Goal: Task Accomplishment & Management: Manage account settings

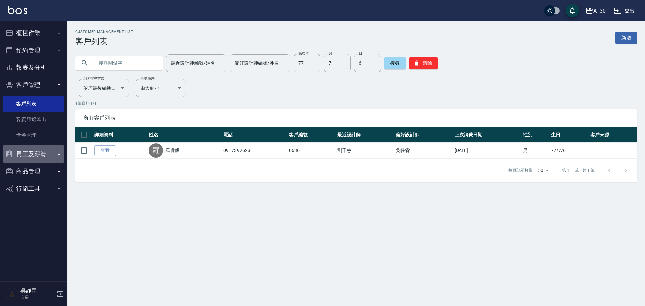
click at [51, 151] on button "員工及薪資" at bounding box center [34, 153] width 62 height 17
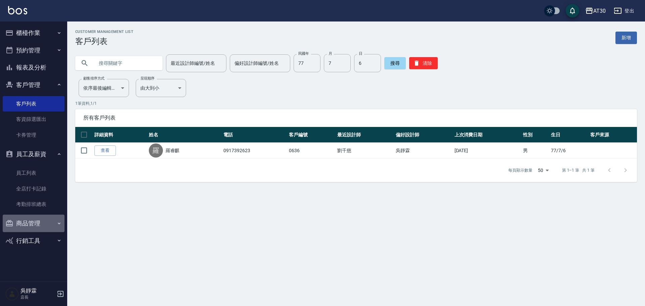
click at [55, 228] on button "商品管理" at bounding box center [34, 223] width 62 height 17
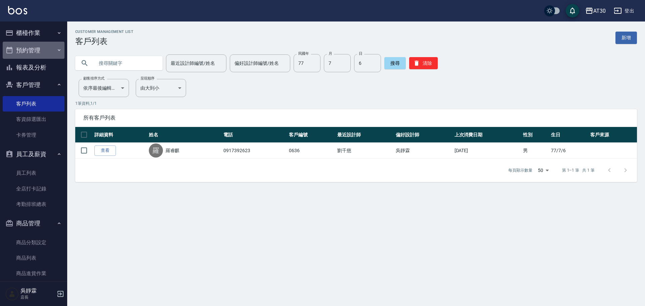
click at [40, 54] on button "預約管理" at bounding box center [34, 50] width 62 height 17
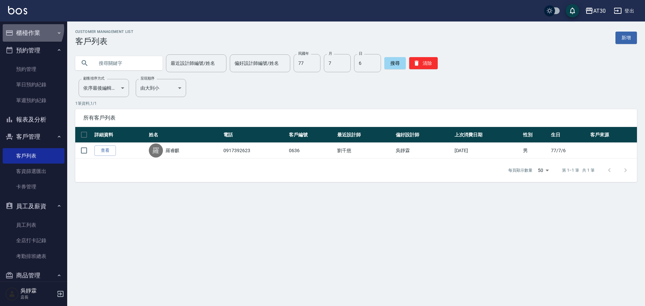
click at [32, 30] on button "櫃檯作業" at bounding box center [34, 32] width 62 height 17
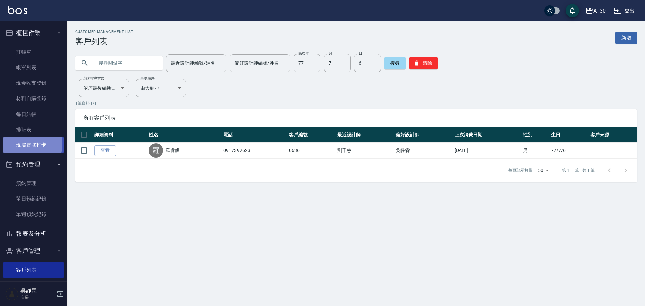
click at [27, 144] on link "現場電腦打卡" at bounding box center [34, 144] width 62 height 15
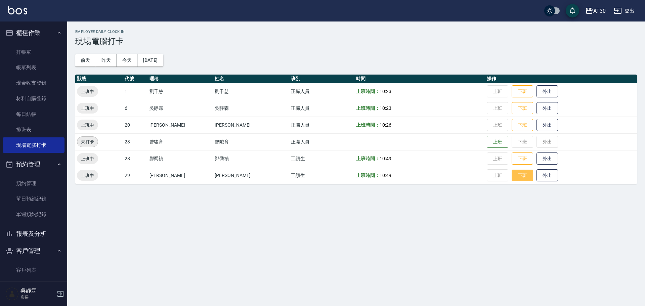
click at [514, 178] on button "下班" at bounding box center [523, 176] width 22 height 12
click at [514, 157] on button "下班" at bounding box center [523, 159] width 22 height 12
click at [512, 91] on button "下班" at bounding box center [523, 92] width 22 height 12
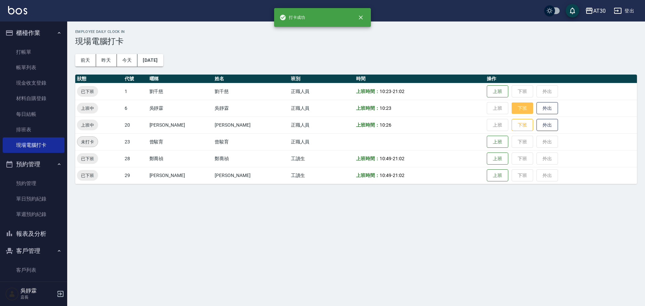
click at [512, 107] on button "下班" at bounding box center [523, 108] width 22 height 12
click at [513, 129] on button "下班" at bounding box center [523, 125] width 22 height 12
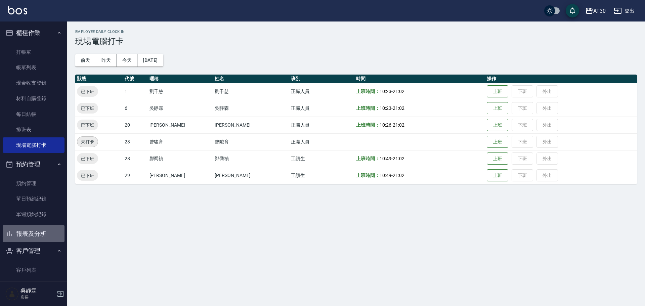
click at [41, 237] on button "報表及分析" at bounding box center [34, 233] width 62 height 17
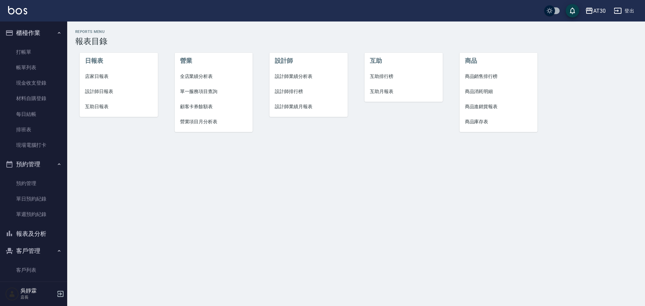
click at [298, 92] on span "設計師排行榜" at bounding box center [309, 91] width 68 height 7
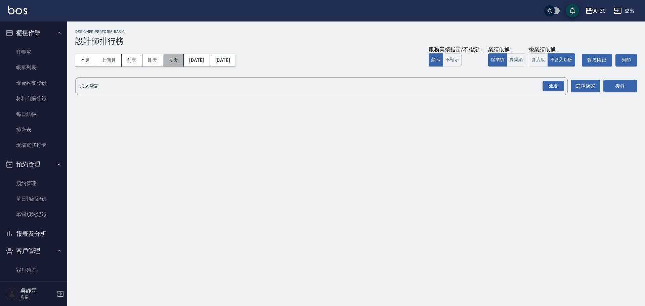
click at [174, 60] on button "今天" at bounding box center [173, 60] width 21 height 12
click at [558, 85] on div "全選" at bounding box center [554, 86] width 22 height 10
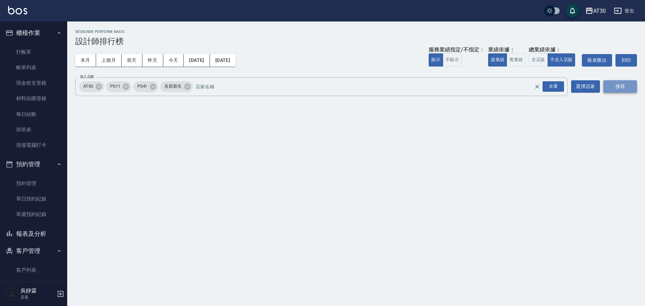
click at [619, 90] on button "搜尋" at bounding box center [620, 86] width 34 height 12
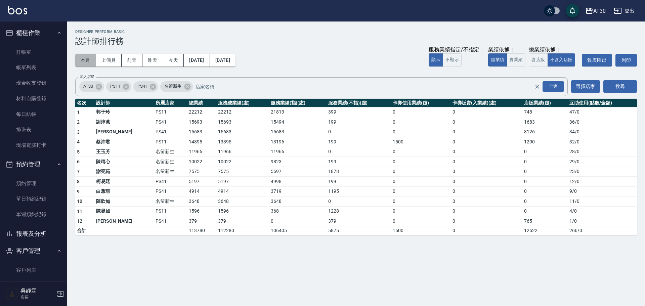
click at [89, 62] on button "本月" at bounding box center [85, 60] width 21 height 12
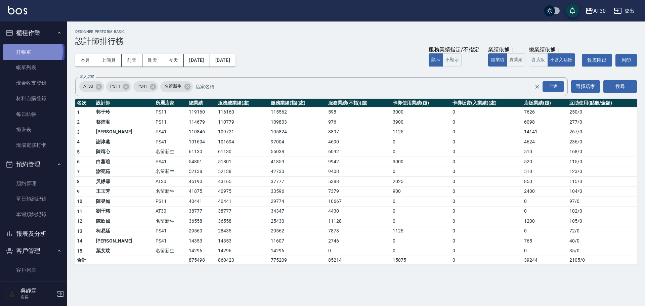
click at [30, 51] on link "打帳單" at bounding box center [34, 51] width 62 height 15
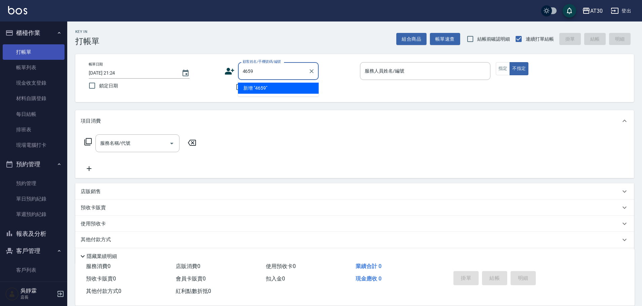
type input "4659"
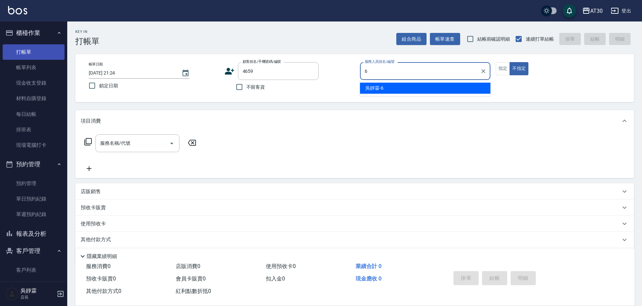
type input "吳靜霖-6"
type button "false"
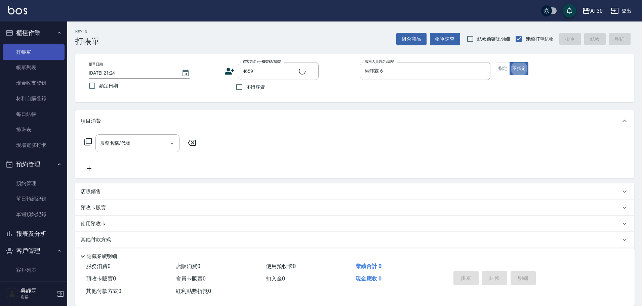
type input "顏庭慈/0968116320/4659"
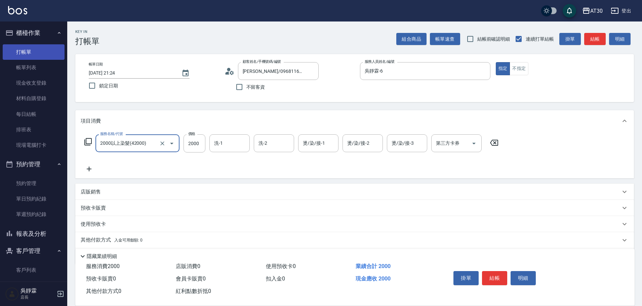
type input "2000以上染髮(42000)"
type input "2599"
type input "鄧心瑜-29"
type input "賴伊珊-20"
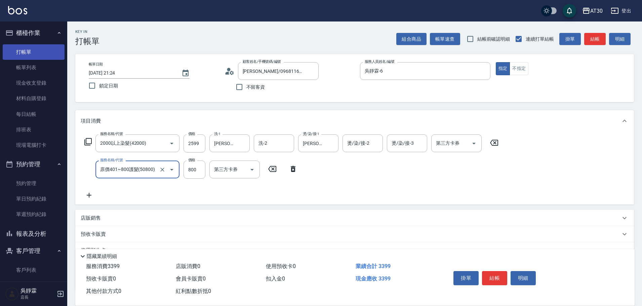
type input "原價401~800護髮(50800)"
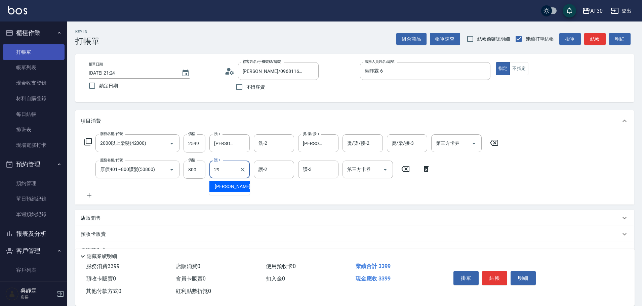
type input "鄧心瑜-29"
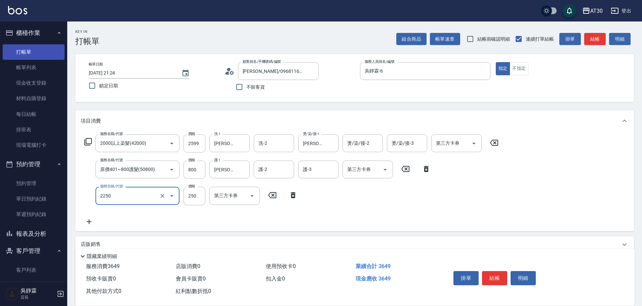
type input "剪髮(2250)"
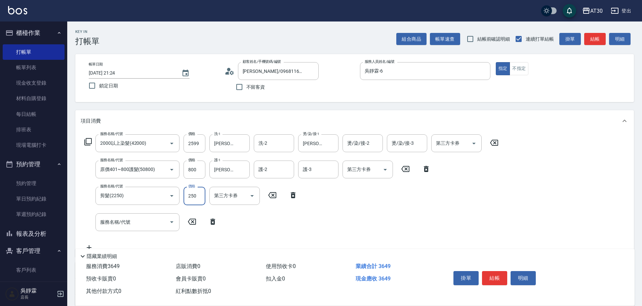
click at [198, 198] on input "250" at bounding box center [194, 196] width 22 height 18
type input "300"
click at [400, 222] on div "服務名稱/代號 2000以上染髮(42000) 服務名稱/代號 價格 2599 價格 洗-1 鄧心瑜-29 洗-1 洗-2 洗-2 燙/染/接-1 賴伊珊-2…" at bounding box center [292, 192] width 422 height 117
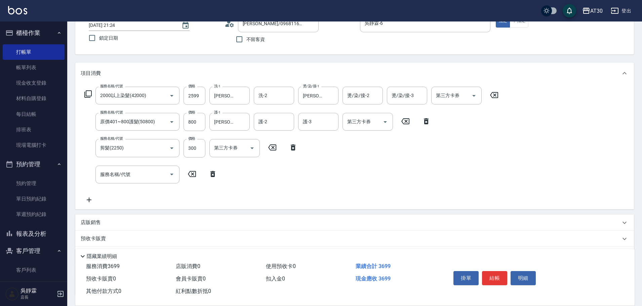
scroll to position [101, 0]
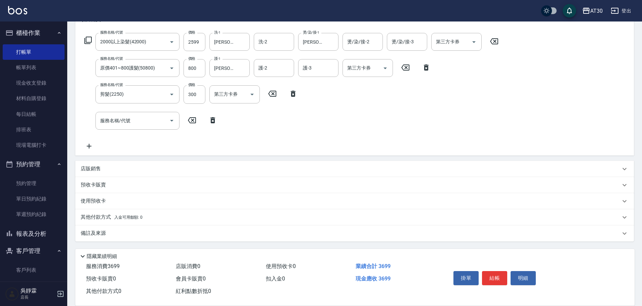
click at [121, 219] on span "入金可用餘額: 0" at bounding box center [128, 217] width 29 height 5
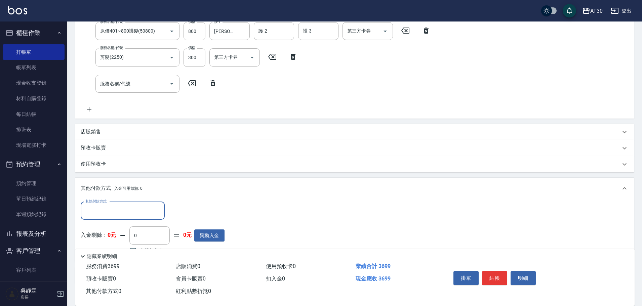
scroll to position [180, 0]
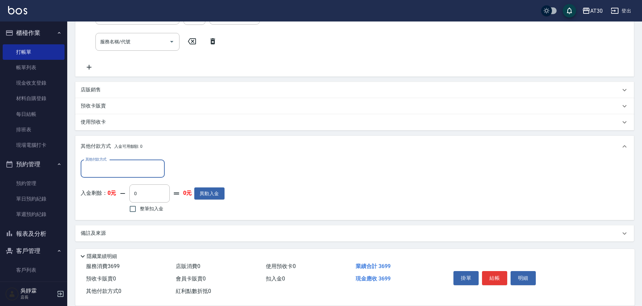
click at [103, 164] on input "其他付款方式" at bounding box center [123, 169] width 78 height 12
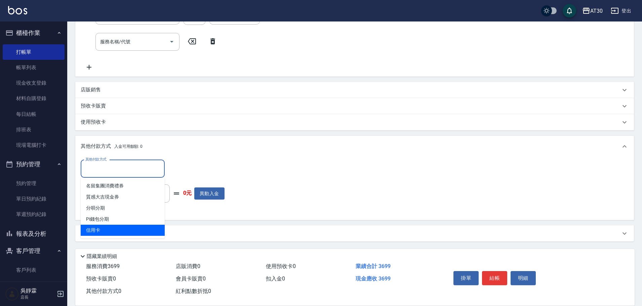
click at [131, 229] on span "信用卡" at bounding box center [123, 230] width 84 height 11
type input "信用卡"
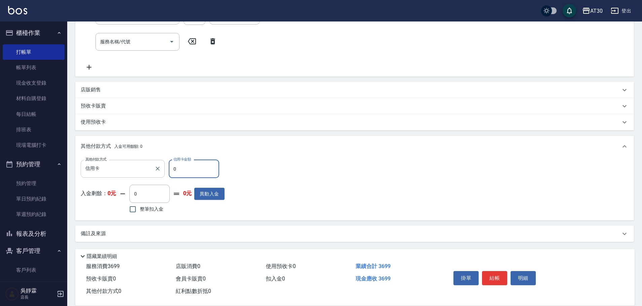
drag, startPoint x: 183, startPoint y: 168, endPoint x: 160, endPoint y: 177, distance: 24.7
click at [160, 177] on div "其他付款方式 信用卡 其他付款方式 信用卡金額 0 信用卡金額" at bounding box center [153, 169] width 144 height 18
drag, startPoint x: 206, startPoint y: 174, endPoint x: 159, endPoint y: 176, distance: 47.1
click at [161, 176] on div "其他付款方式 信用卡 其他付款方式 信用卡金額 2699 信用卡金額" at bounding box center [153, 169] width 144 height 18
type input "3699"
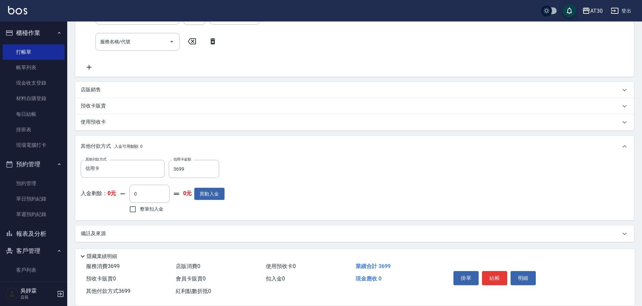
click at [383, 175] on div "其他付款方式 信用卡 其他付款方式 信用卡金額 3699 信用卡金額 入金剩餘： 0元 0 ​ 整筆扣入金 0元 異動入金" at bounding box center [355, 187] width 548 height 55
click at [500, 271] on button "結帳" at bounding box center [494, 278] width 25 height 14
type input "2025/10/10 21:25"
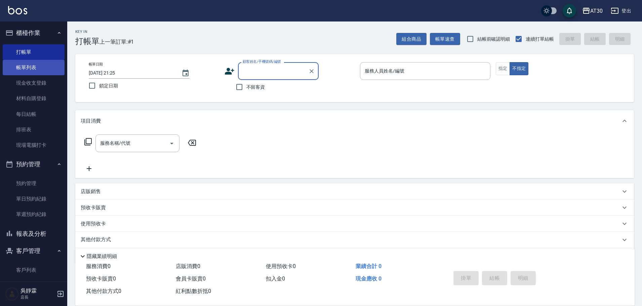
click at [52, 65] on link "帳單列表" at bounding box center [34, 67] width 62 height 15
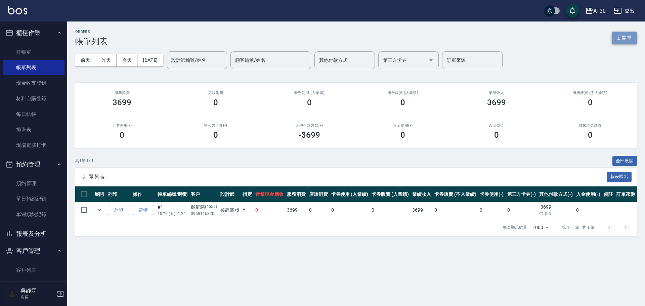
click at [629, 38] on button "新開單" at bounding box center [624, 38] width 25 height 12
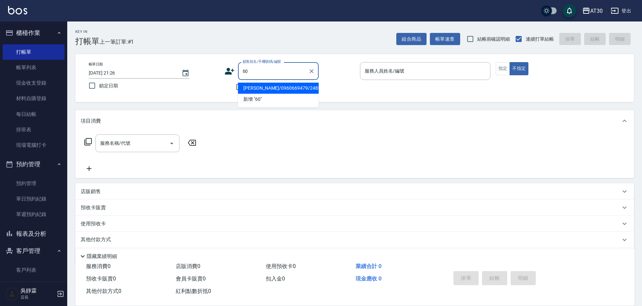
type input "6"
type input "0620"
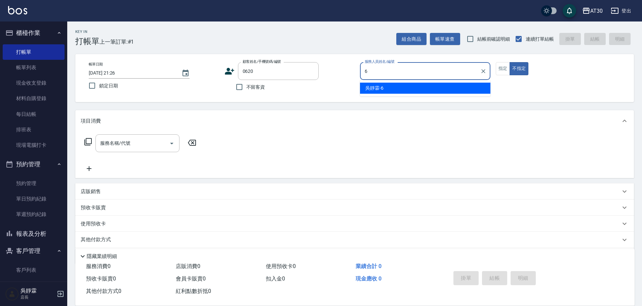
type input "吳靜霖-6"
type button "false"
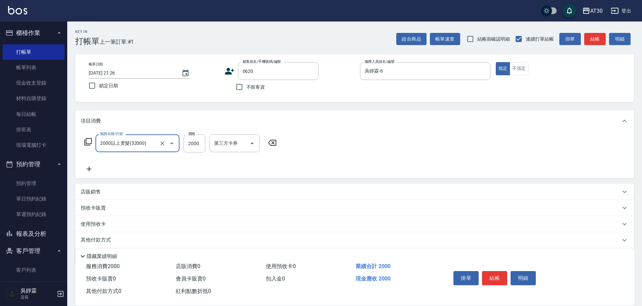
type input "2000以上燙髮(32000)"
type input "15"
drag, startPoint x: 493, startPoint y: 141, endPoint x: 485, endPoint y: 141, distance: 7.4
click at [493, 141] on icon at bounding box center [493, 143] width 17 height 8
type input "1999以下燙髮(31999)"
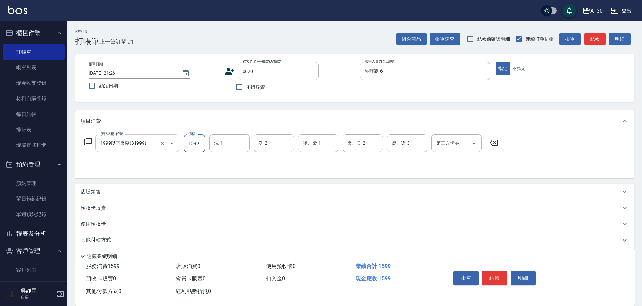
type input "1599"
type input "鄭喬禎-28"
type input "吳靜霖-6"
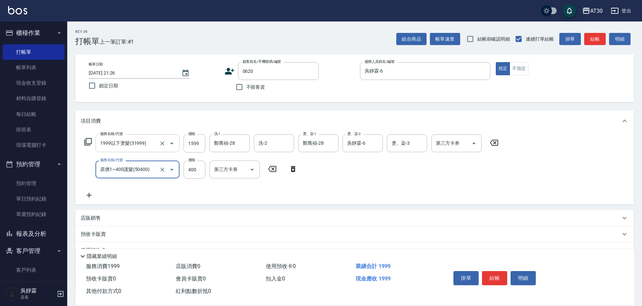
type input "原價1~400護髮(50400)"
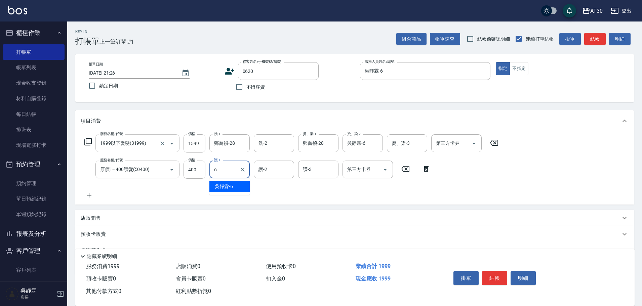
type input "吳靜霖-6"
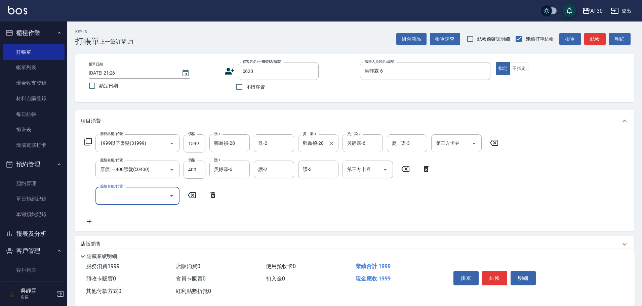
click at [333, 144] on icon "Clear" at bounding box center [331, 143] width 7 height 7
click at [247, 169] on button "Clear" at bounding box center [242, 169] width 9 height 9
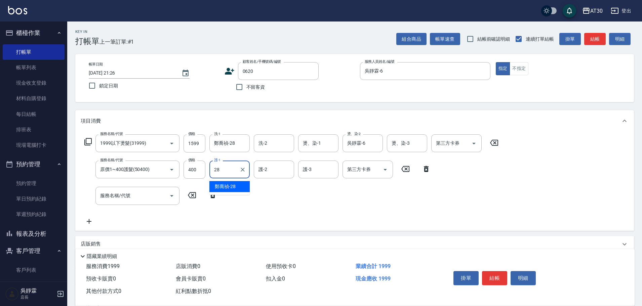
type input "鄭喬禎-28"
click at [534, 209] on div "服務名稱/代號 1999以下燙髮(31999) 服務名稱/代號 價格 1599 價格 洗-1 鄭喬禎-28 洗-1 洗-2 洗-2 燙、染-1 燙、染-1 燙…" at bounding box center [354, 181] width 558 height 99
click at [492, 273] on button "結帳" at bounding box center [494, 278] width 25 height 14
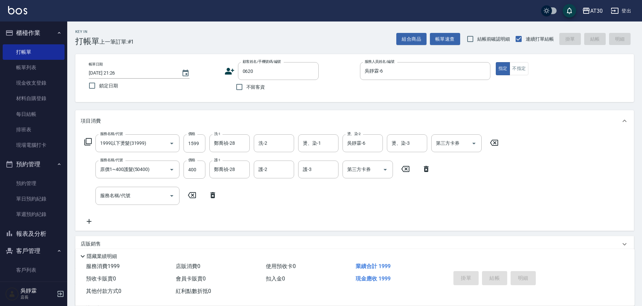
type input "2025/10/10 21:27"
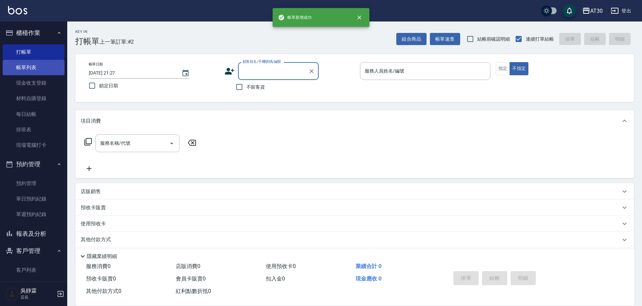
click at [34, 69] on link "帳單列表" at bounding box center [34, 67] width 62 height 15
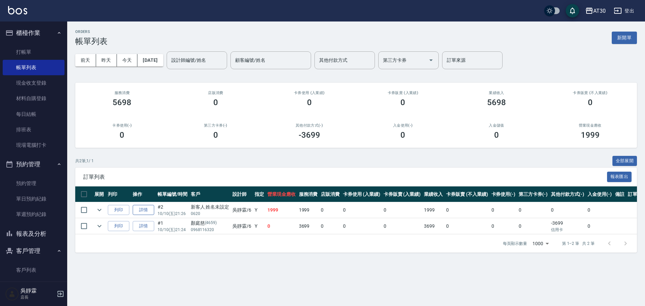
click at [144, 212] on link "詳情" at bounding box center [144, 210] width 22 height 10
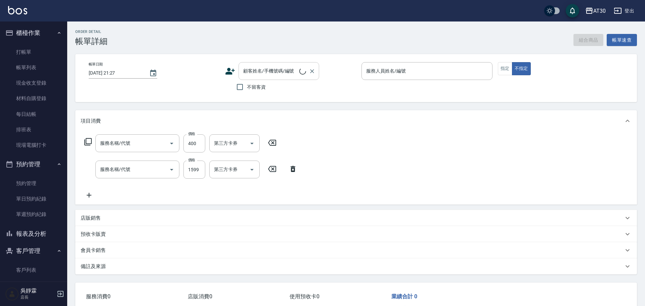
type input "2025/10/10 21:26"
type input "吳靜霖-6"
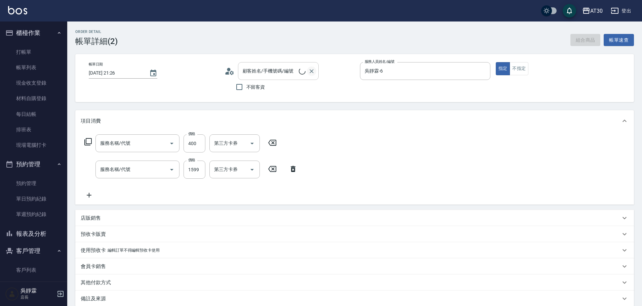
type input "原價1~400護髮(50400)"
type input "1999以下燙髮(31999)"
type input "新客人 姓名未設定/0620/null"
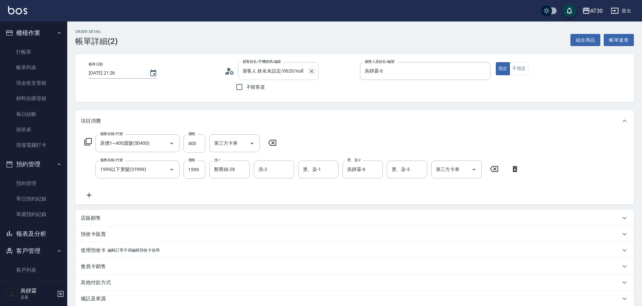
click at [311, 72] on icon "Clear" at bounding box center [311, 71] width 4 height 4
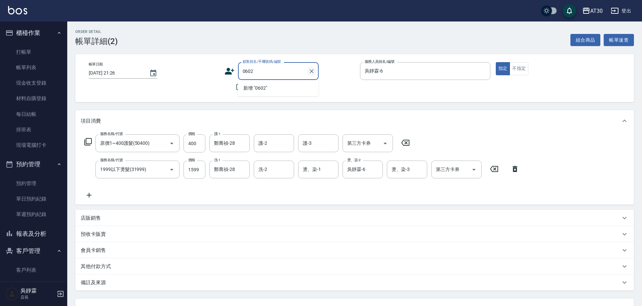
type input "李芝如/0936499927/0602"
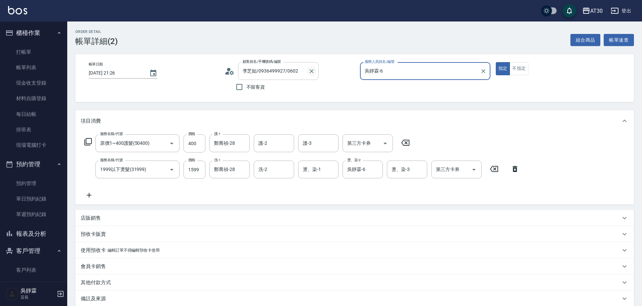
click at [496, 62] on button "指定" at bounding box center [503, 68] width 14 height 13
type button "true"
click at [585, 138] on div "服務名稱/代號 原價1~400護髮(50400) 服務名稱/代號 價格 400 價格 護-1 鄭喬禎-28 護-1 護-2 護-2 護-3 護-3 第三方卡券…" at bounding box center [354, 168] width 558 height 73
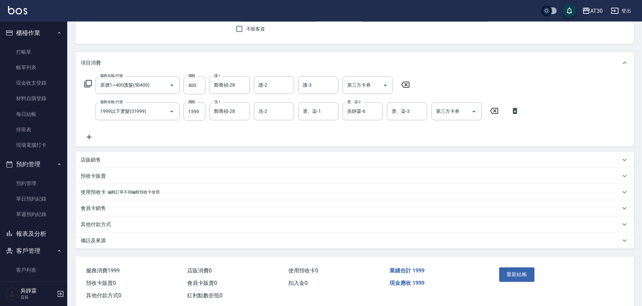
scroll to position [73, 0]
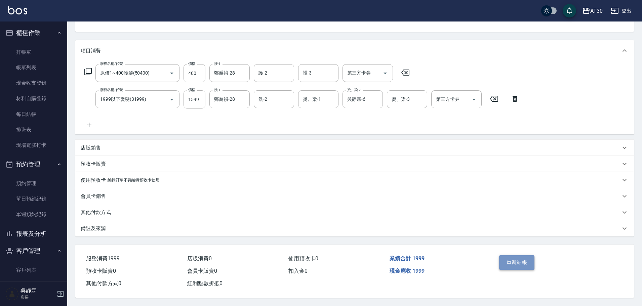
click at [529, 259] on button "重新結帳" at bounding box center [517, 262] width 36 height 14
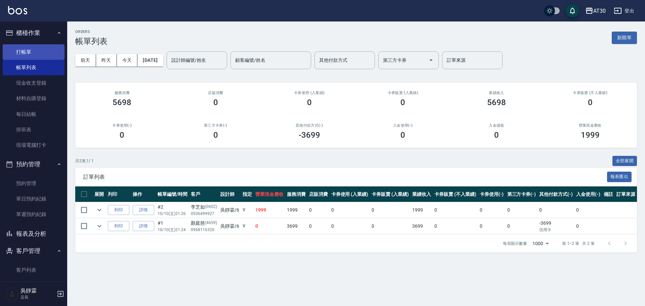
click at [27, 55] on link "打帳單" at bounding box center [34, 51] width 62 height 15
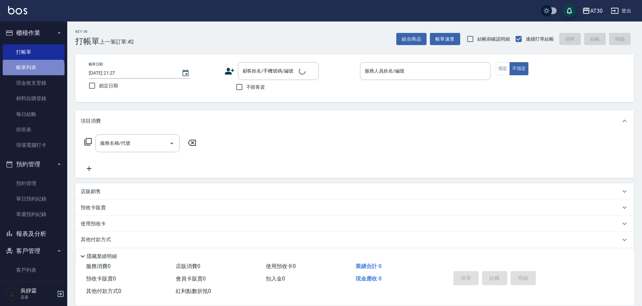
click at [33, 70] on link "帳單列表" at bounding box center [34, 67] width 62 height 15
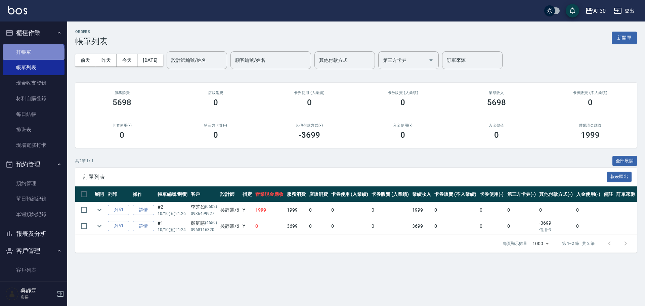
click at [33, 55] on link "打帳單" at bounding box center [34, 51] width 62 height 15
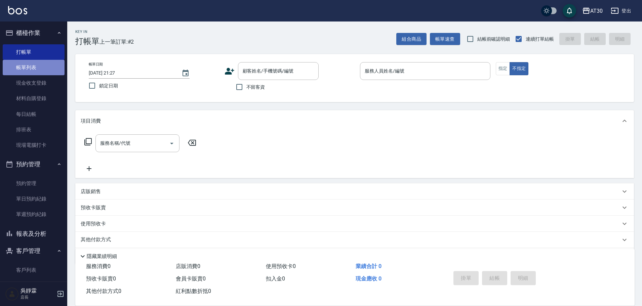
click at [38, 70] on link "帳單列表" at bounding box center [34, 67] width 62 height 15
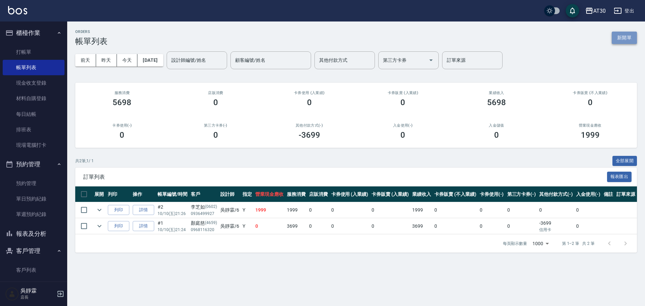
click at [636, 37] on button "新開單" at bounding box center [624, 38] width 25 height 12
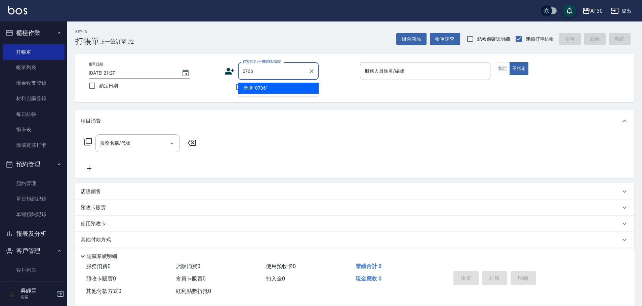
type input "0706"
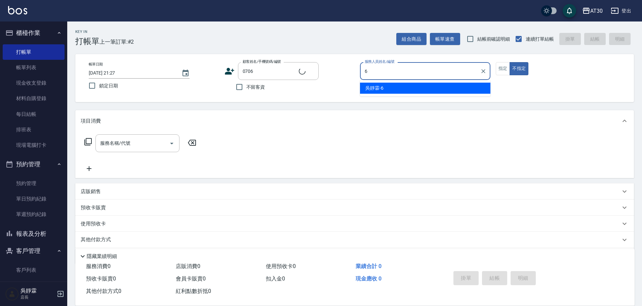
type input "吳靜霖-6"
type input "葉芓麟/0955901014/0706"
type button "false"
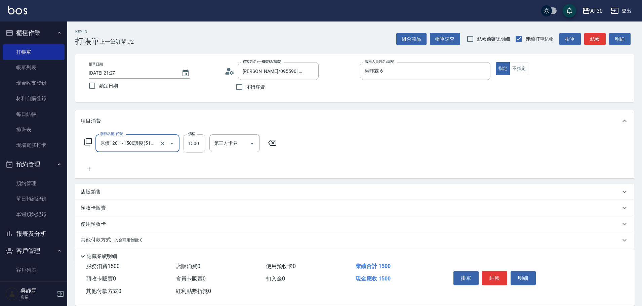
type input "原價1201~1500護髮(51500)"
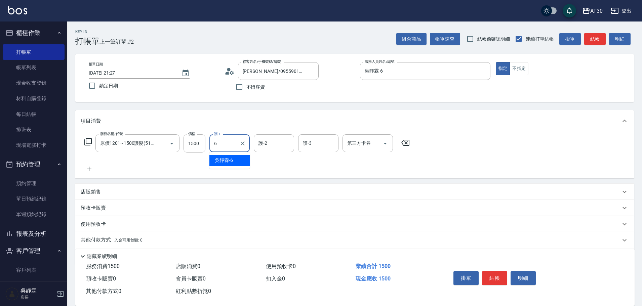
type input "吳靜霖-6"
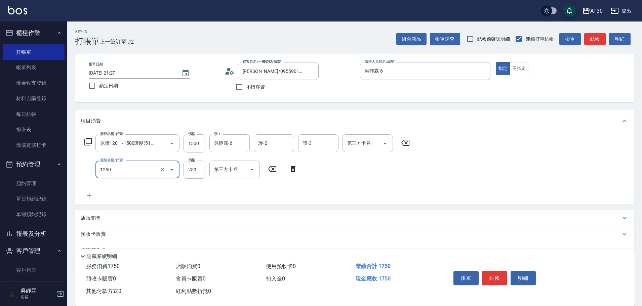
type input "洗髮250(1250)"
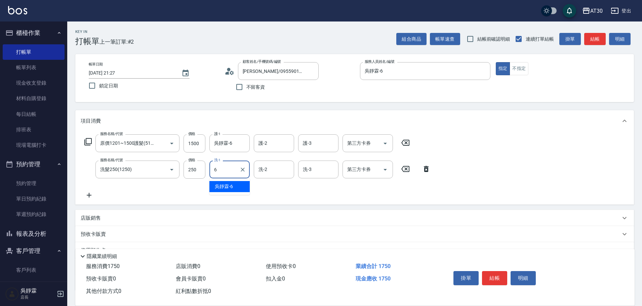
type input "吳靜霖-6"
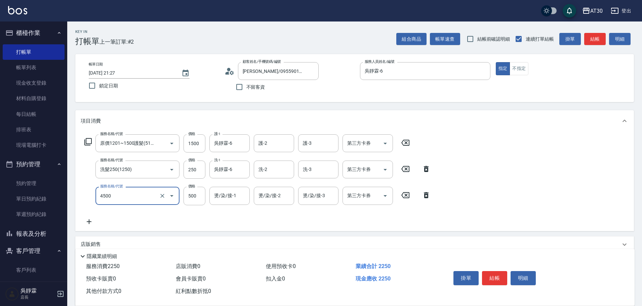
type input "補染(4500)"
type input "吳靜霖-6"
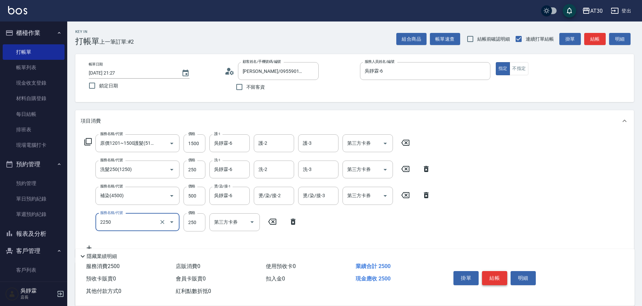
type input "剪髮(2250)"
type input "300"
click at [496, 278] on button "結帳" at bounding box center [494, 278] width 25 height 14
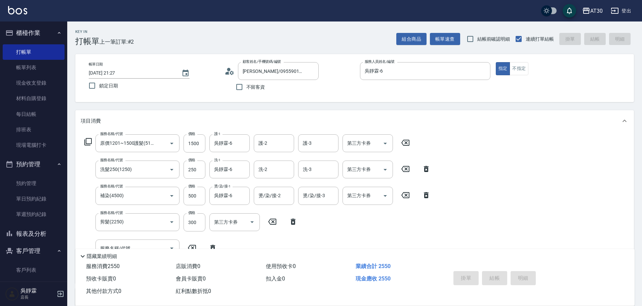
type input "2025/10/10 21:28"
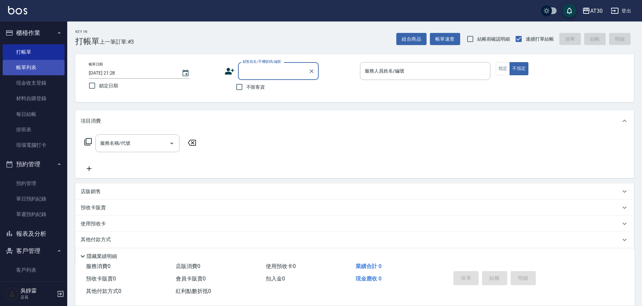
click at [39, 70] on link "帳單列表" at bounding box center [34, 67] width 62 height 15
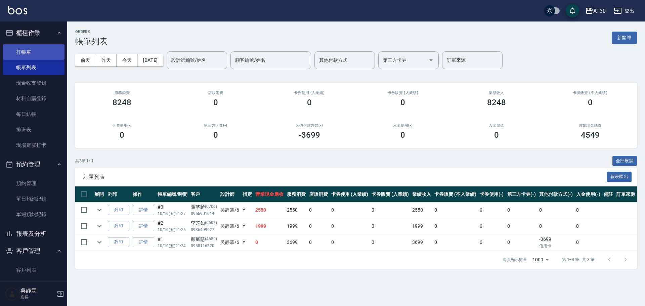
click at [37, 49] on link "打帳單" at bounding box center [34, 51] width 62 height 15
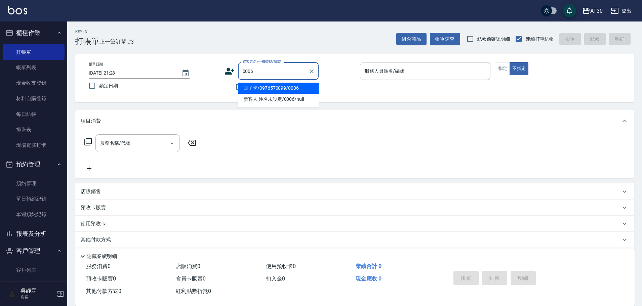
type input "西子卡/0976570099/0006"
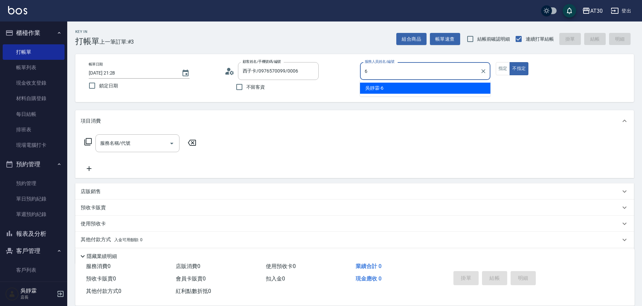
type input "吳靜霖-6"
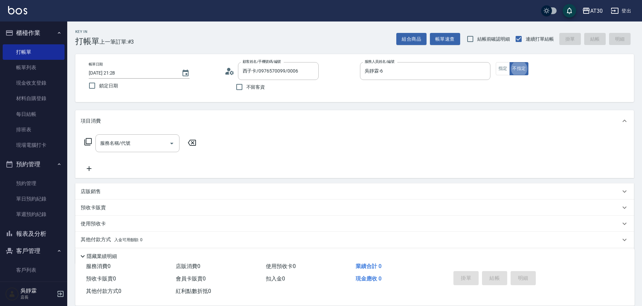
type button "false"
type input "新客人 姓名未設定/0006/null"
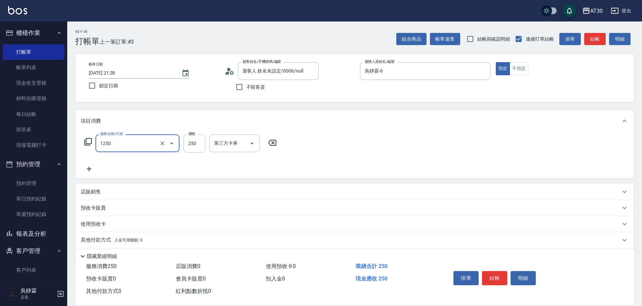
type input "洗髮250(1250)"
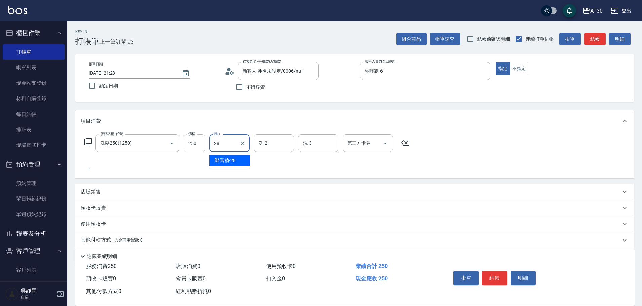
type input "鄭喬禎-28"
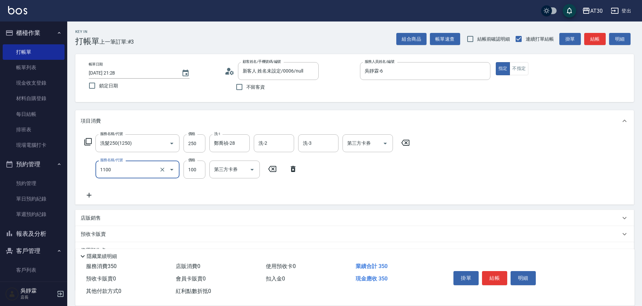
type input "補色洗(1100)"
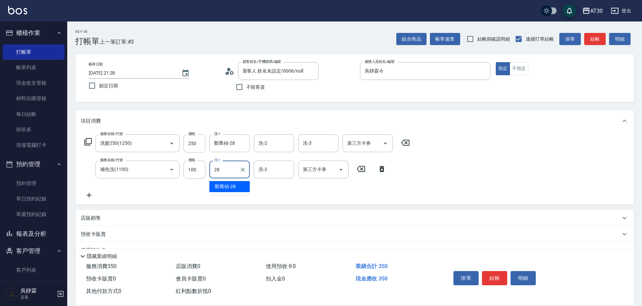
type input "鄭喬禎-28"
click at [315, 71] on button "Clear" at bounding box center [311, 71] width 9 height 9
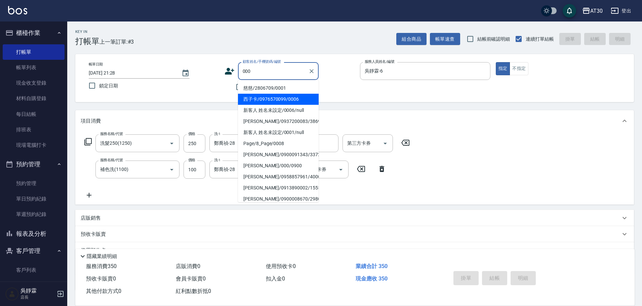
click at [294, 97] on li "西子卡/0976570099/0006" at bounding box center [278, 99] width 81 height 11
type input "西子卡/0976570099/0006"
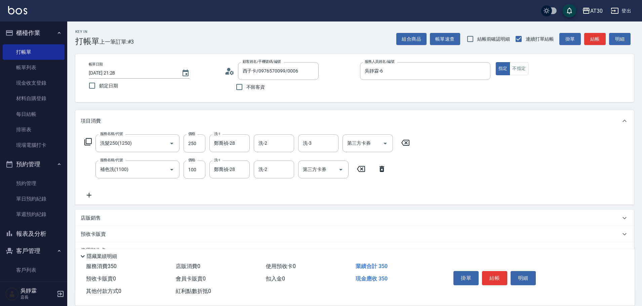
click at [535, 141] on div "服務名稱/代號 洗髮250(1250) 服務名稱/代號 價格 250 價格 洗-1 鄭喬禎-28 洗-1 洗-2 洗-2 洗-3 洗-3 第三方卡券 第三方卡…" at bounding box center [354, 168] width 558 height 73
click at [496, 274] on button "結帳" at bounding box center [494, 278] width 25 height 14
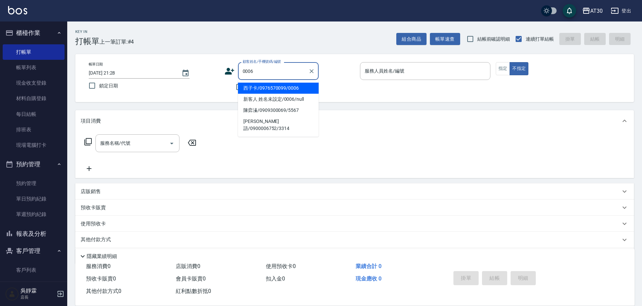
type input "西子卡/0976570099/0006"
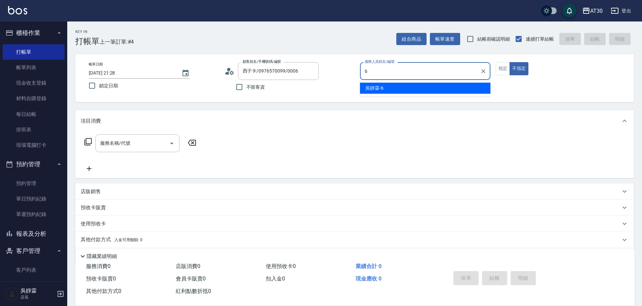
type input "吳靜霖-6"
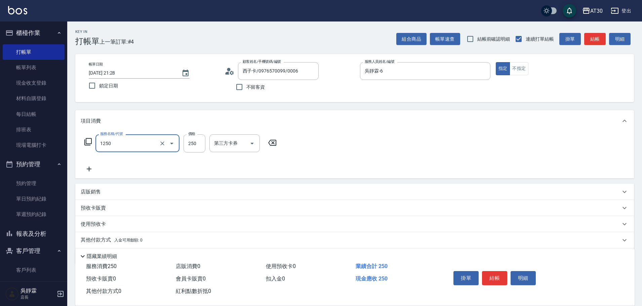
type input "洗髮250(1250)"
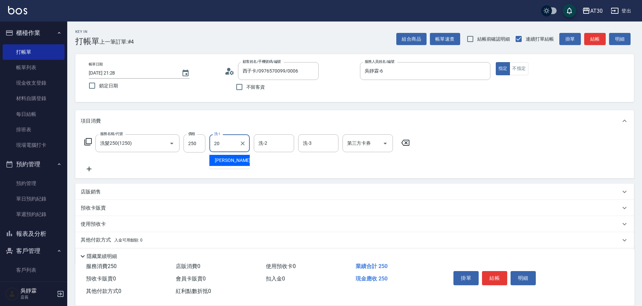
type input "賴伊珊-20"
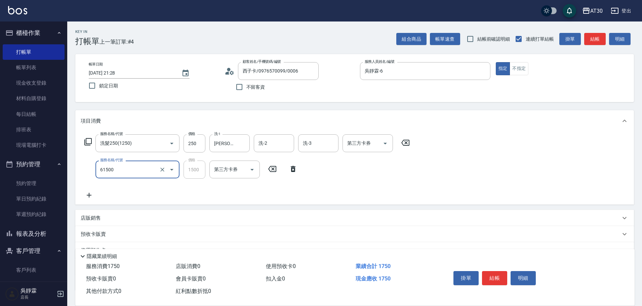
type input "拆/接 髮片(61500)"
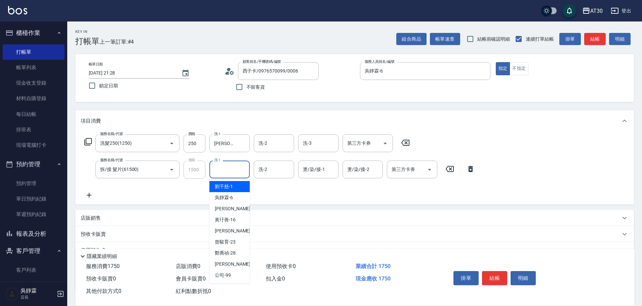
click at [229, 167] on input "洗-1" at bounding box center [229, 170] width 34 height 12
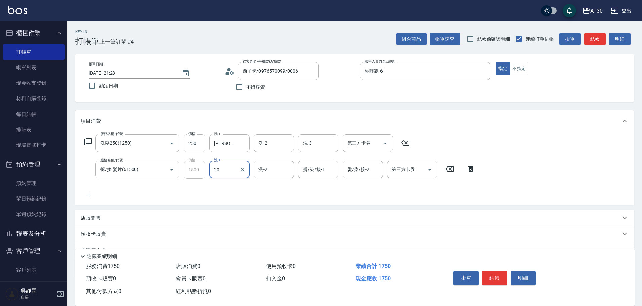
type input "賴伊珊-20"
type input "鄭喬禎-28"
type input "鄧心瑜-29"
click at [333, 169] on icon "Clear" at bounding box center [331, 169] width 7 height 7
click at [286, 171] on icon "Clear" at bounding box center [287, 169] width 7 height 7
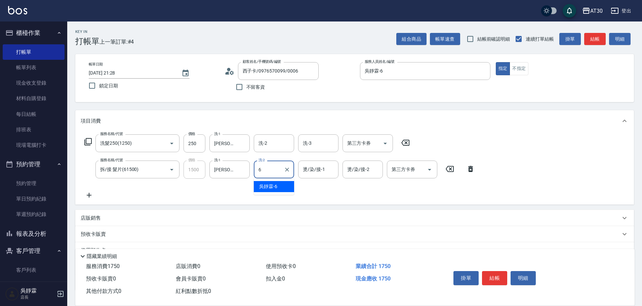
type input "吳靜霖-6"
click at [290, 168] on button "Clear" at bounding box center [286, 169] width 9 height 9
click at [491, 273] on button "結帳" at bounding box center [494, 278] width 25 height 14
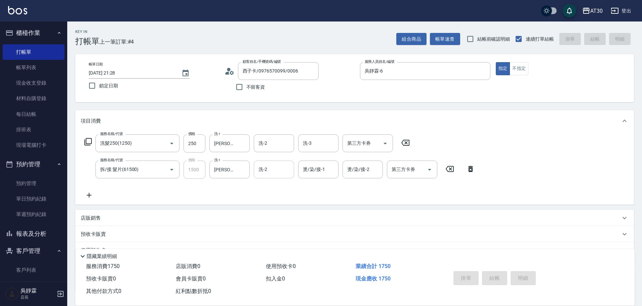
type input "2025/10/10 21:29"
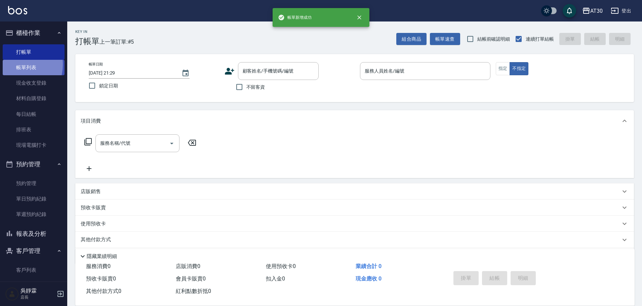
click at [15, 65] on link "帳單列表" at bounding box center [34, 67] width 62 height 15
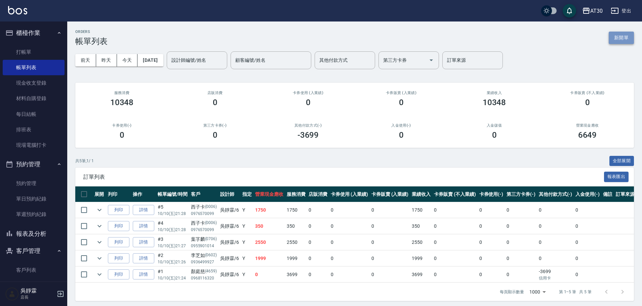
click at [624, 40] on button "新開單" at bounding box center [620, 38] width 25 height 12
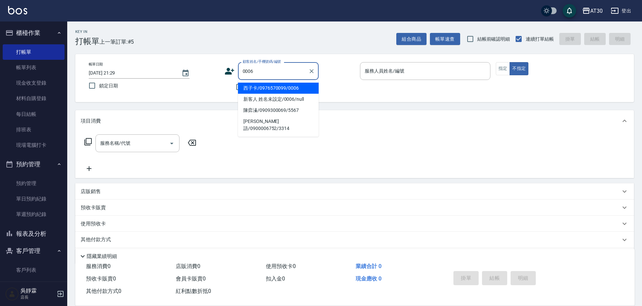
type input "西子卡/0976570099/0006"
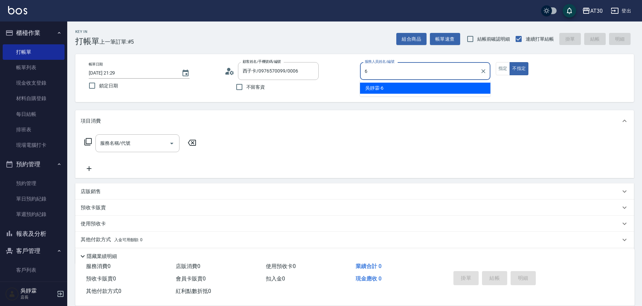
type input "吳靜霖-6"
type button "false"
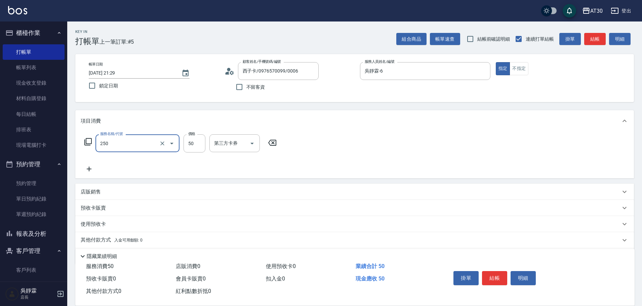
type input "剪瀏海(250)"
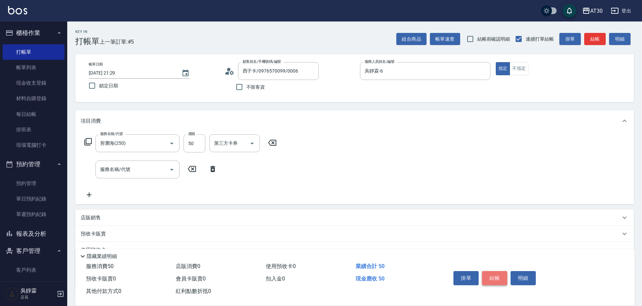
click at [494, 277] on button "結帳" at bounding box center [494, 278] width 25 height 14
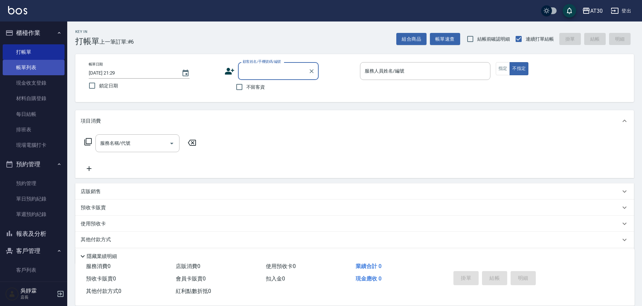
click at [20, 73] on link "帳單列表" at bounding box center [34, 67] width 62 height 15
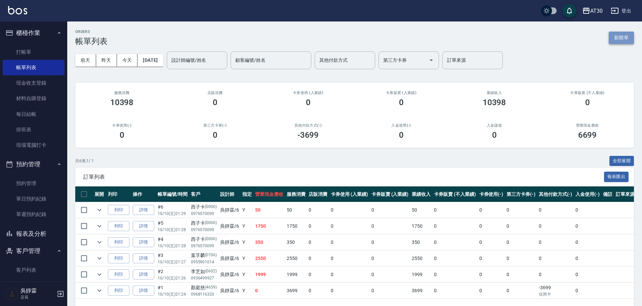
click at [625, 38] on button "新開單" at bounding box center [620, 38] width 25 height 12
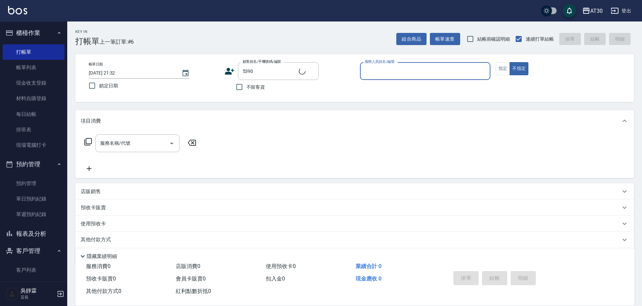
type input "曾筱雯/0910905902/5390"
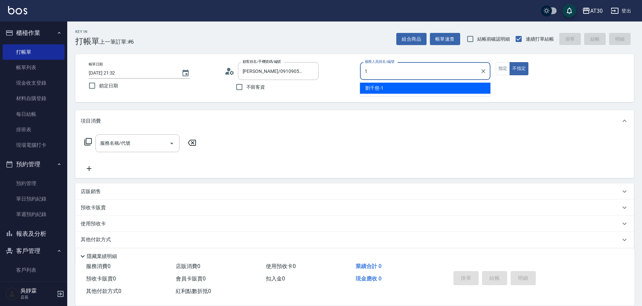
type input "劉千慈-1"
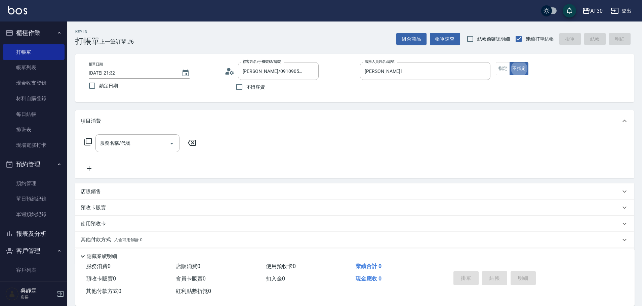
type button "false"
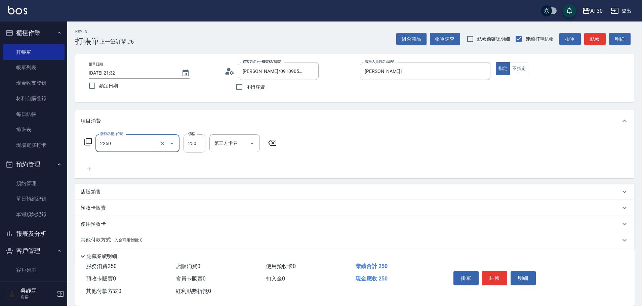
type input "剪髮(2250)"
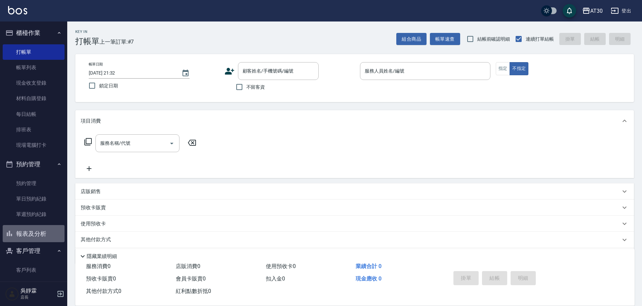
click at [40, 234] on button "報表及分析" at bounding box center [34, 233] width 62 height 17
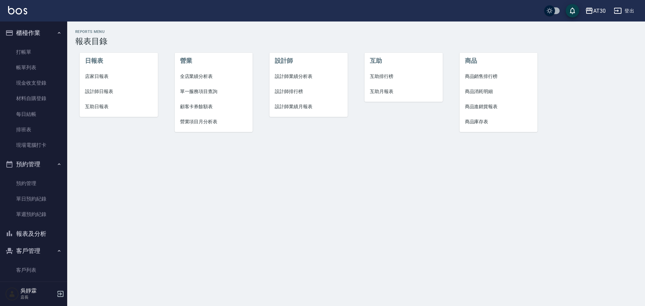
click at [292, 89] on span "設計師排行榜" at bounding box center [309, 91] width 68 height 7
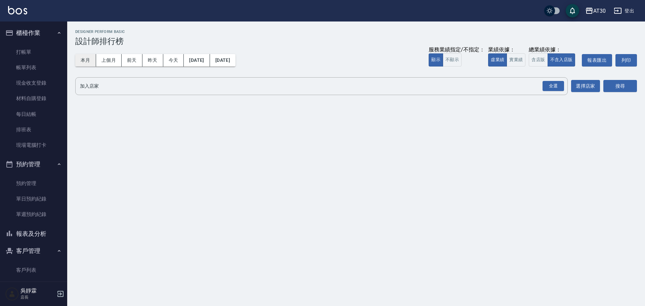
click at [86, 66] on div "本月 上個月 前天 昨天 今天 2025/10/01 2025/10/10 服務業績指定/不指定： 顯示 不顯示 業績依據： 虛業績 實業績 總業績依據： 含…" at bounding box center [356, 60] width 562 height 29
click at [89, 60] on button "本月" at bounding box center [85, 60] width 21 height 12
click at [552, 85] on div "全選" at bounding box center [554, 86] width 22 height 10
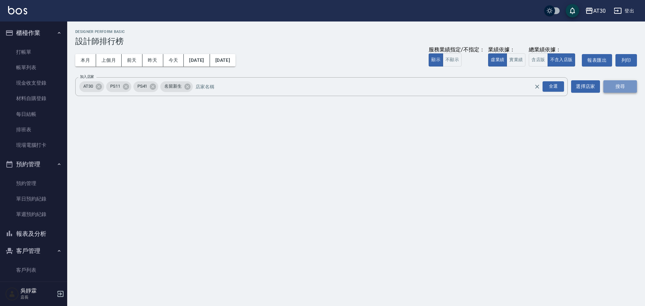
click at [616, 86] on button "搜尋" at bounding box center [620, 86] width 34 height 12
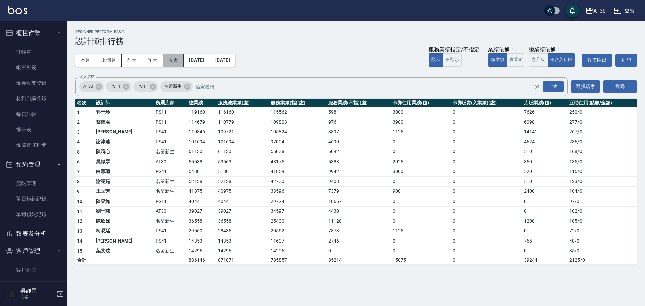
click at [175, 59] on button "今天" at bounding box center [173, 60] width 21 height 12
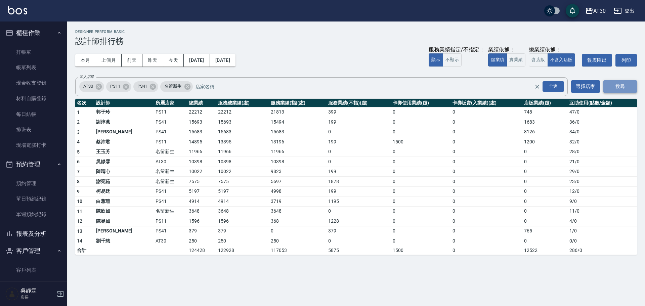
click at [622, 85] on button "搜尋" at bounding box center [620, 86] width 34 height 12
click at [87, 62] on button "本月" at bounding box center [85, 60] width 21 height 12
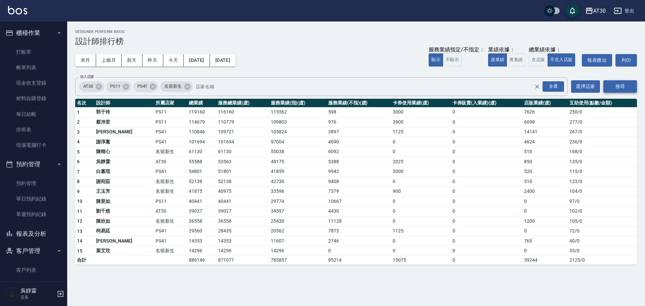
click at [619, 81] on button "搜尋" at bounding box center [620, 86] width 34 height 12
click at [42, 229] on button "報表及分析" at bounding box center [34, 233] width 62 height 17
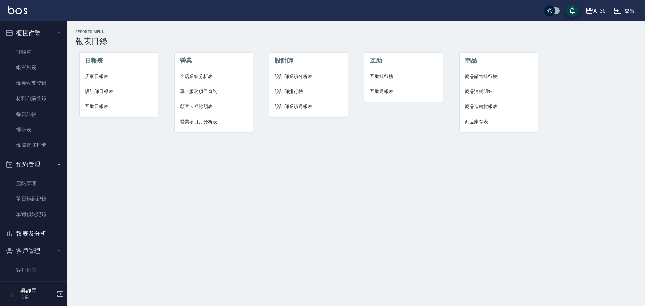
click at [389, 78] on span "互助排行榜" at bounding box center [404, 76] width 68 height 7
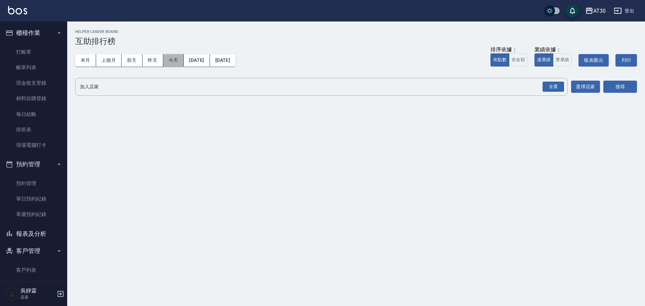
click at [179, 59] on button "今天" at bounding box center [173, 60] width 21 height 12
click at [555, 88] on div "全選" at bounding box center [554, 87] width 22 height 10
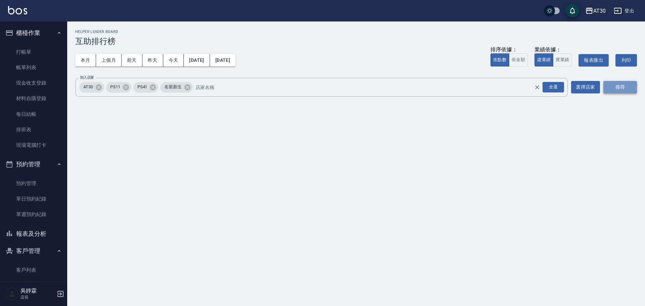
click at [626, 87] on button "搜尋" at bounding box center [620, 87] width 34 height 12
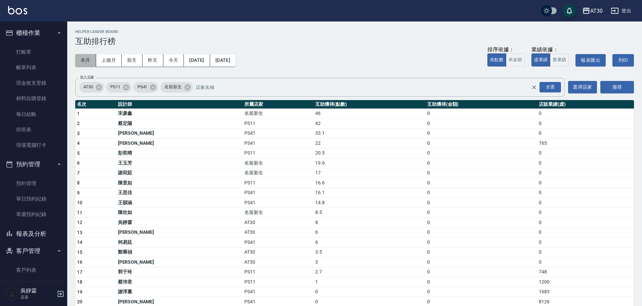
click at [87, 59] on button "本月" at bounding box center [85, 60] width 21 height 12
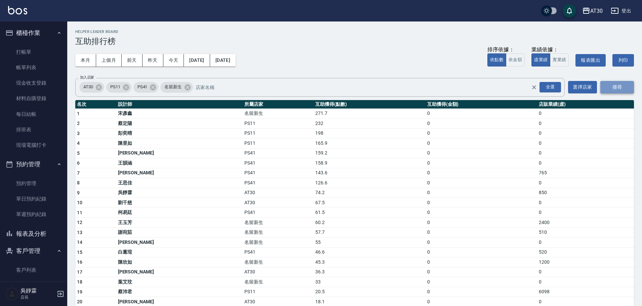
click at [622, 87] on button "搜尋" at bounding box center [617, 87] width 34 height 12
click at [617, 86] on button "搜尋" at bounding box center [617, 87] width 34 height 12
click at [35, 262] on link "客戶列表" at bounding box center [34, 269] width 62 height 15
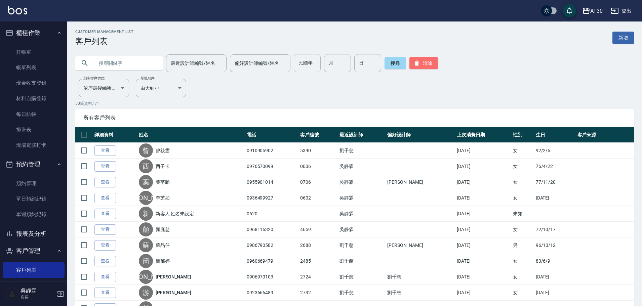
drag, startPoint x: 426, startPoint y: 61, endPoint x: 292, endPoint y: 63, distance: 134.1
click at [426, 61] on button "清除" at bounding box center [423, 63] width 29 height 12
click at [306, 66] on input "民國年" at bounding box center [307, 63] width 27 height 18
type input "67"
type input "05"
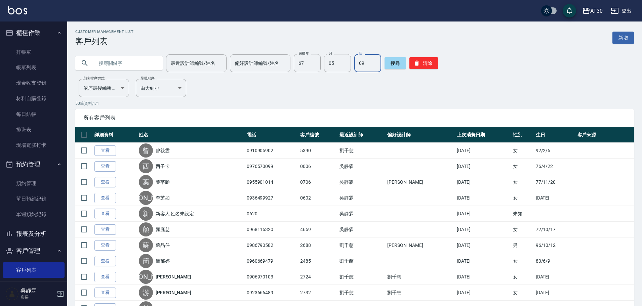
type input "09"
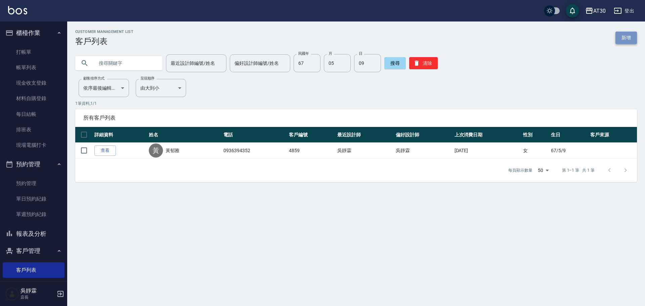
click at [634, 40] on link "新增" at bounding box center [626, 38] width 22 height 12
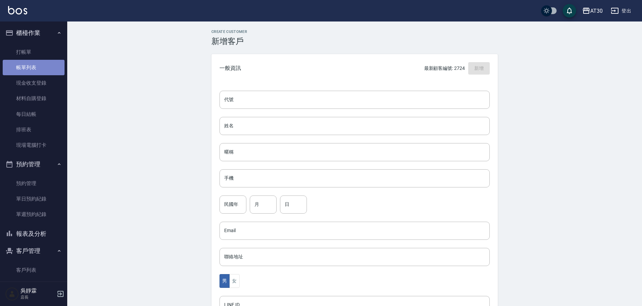
click at [43, 63] on link "帳單列表" at bounding box center [34, 67] width 62 height 15
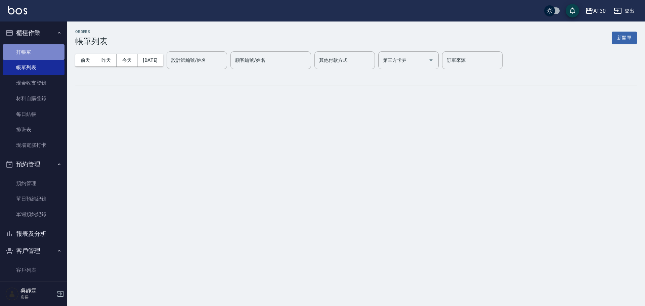
click at [45, 55] on link "打帳單" at bounding box center [34, 51] width 62 height 15
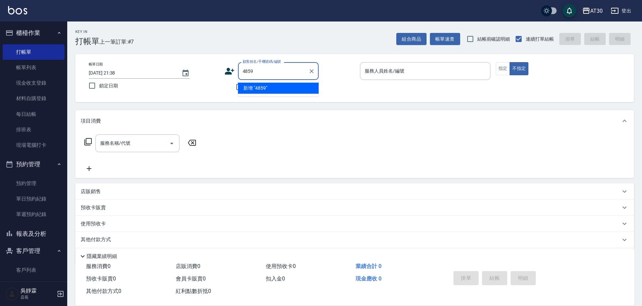
type input "4859"
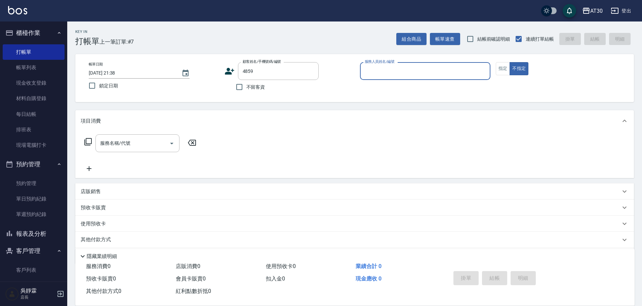
type input "6"
type input "黃郁雅/0936394352/4859"
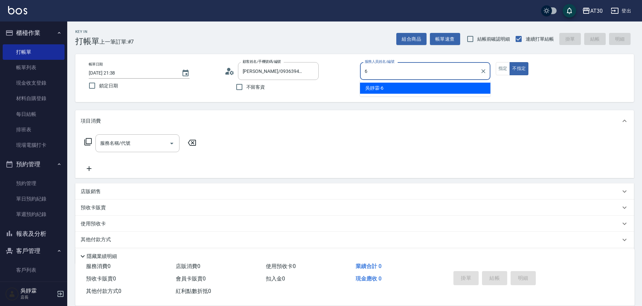
type input "吳靜霖-6"
type button "false"
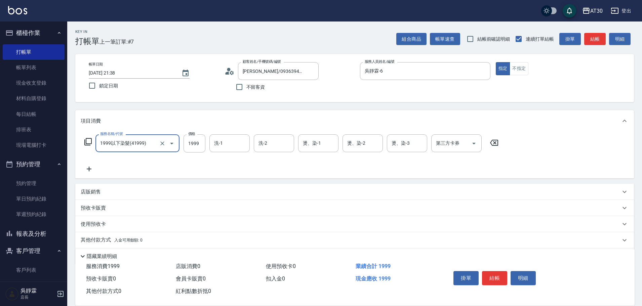
type input "1999以下染髮(41999)"
type input "999"
type input "賴伊珊-20"
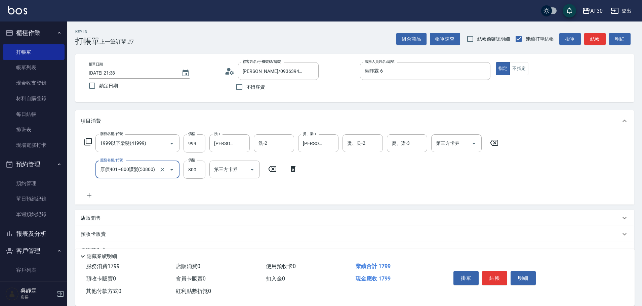
type input "原價401~800護髮(50800)"
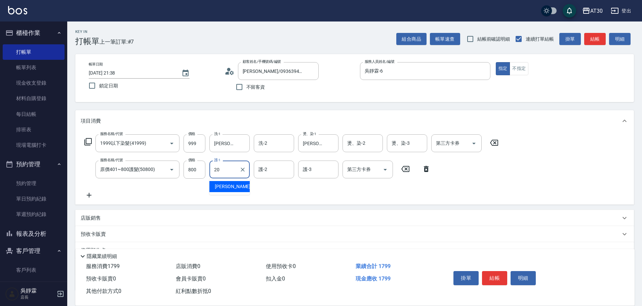
type input "賴伊珊-20"
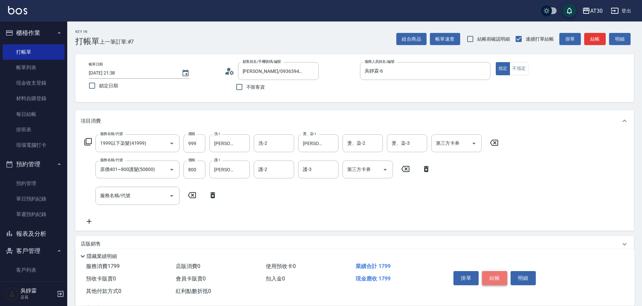
click at [498, 272] on button "結帳" at bounding box center [494, 278] width 25 height 14
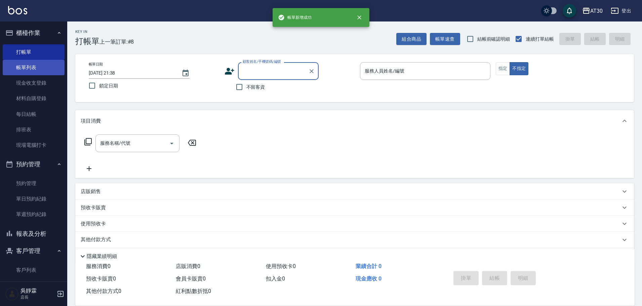
click at [35, 67] on link "帳單列表" at bounding box center [34, 67] width 62 height 15
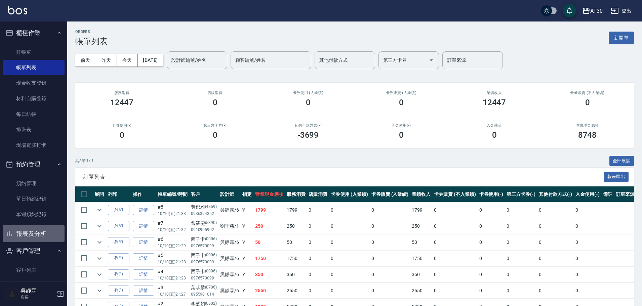
click at [45, 232] on button "報表及分析" at bounding box center [34, 233] width 62 height 17
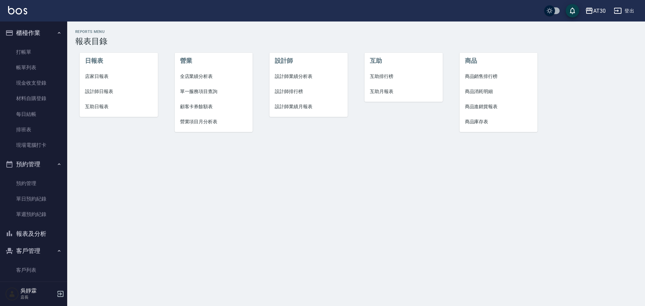
click at [291, 94] on span "設計師排行榜" at bounding box center [309, 91] width 68 height 7
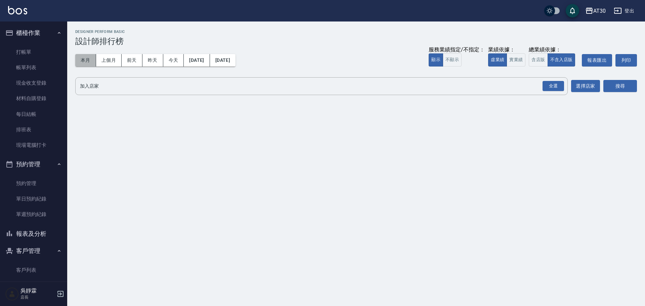
click at [83, 61] on button "本月" at bounding box center [85, 60] width 21 height 12
drag, startPoint x: 555, startPoint y: 89, endPoint x: 606, endPoint y: 83, distance: 51.0
click at [561, 89] on div "全選" at bounding box center [554, 86] width 22 height 10
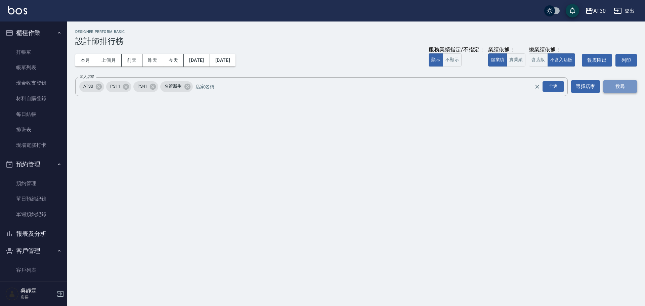
click at [616, 86] on button "搜尋" at bounding box center [620, 86] width 34 height 12
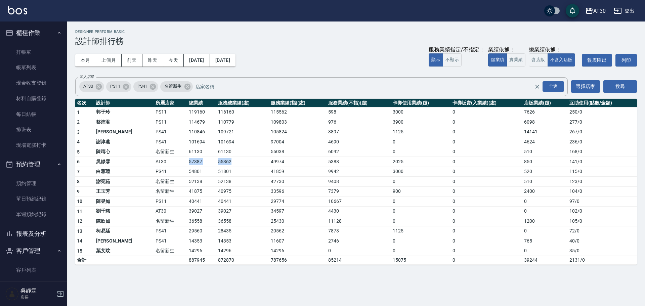
drag, startPoint x: 154, startPoint y: 165, endPoint x: 228, endPoint y: 164, distance: 74.2
click at [228, 164] on tr "6 吳靜霖 AT30 57387 55362 49974 5388 2025 0 850 141 / 0" at bounding box center [356, 162] width 562 height 10
click at [94, 183] on td "8" at bounding box center [84, 182] width 19 height 10
click at [26, 51] on link "打帳單" at bounding box center [34, 51] width 62 height 15
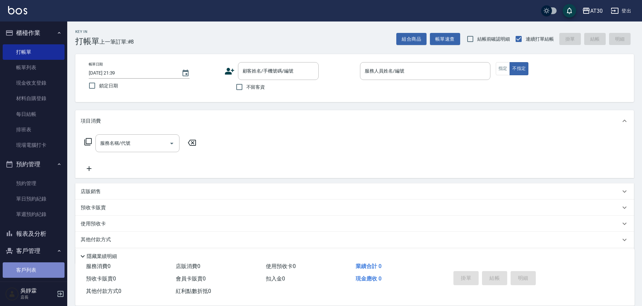
click at [37, 264] on link "客戶列表" at bounding box center [34, 269] width 62 height 15
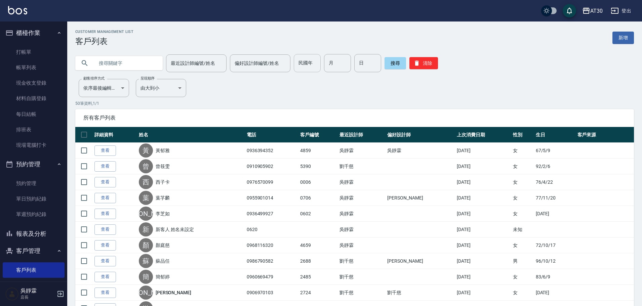
click at [313, 66] on input "民國年" at bounding box center [307, 63] width 27 height 18
type input "89"
type input "02"
type input "29"
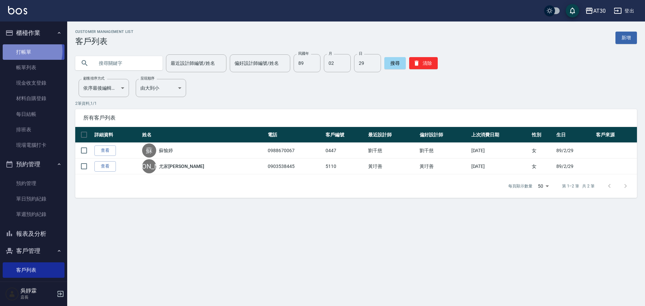
click at [27, 51] on link "打帳單" at bounding box center [34, 51] width 62 height 15
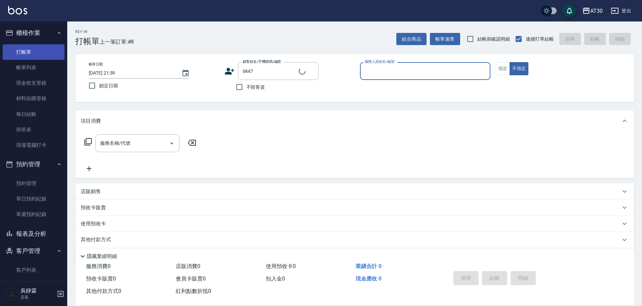
type input "蘇愉婷/0988670067/0447"
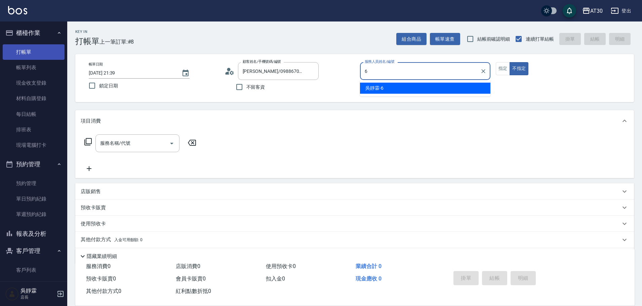
type input "吳靜霖-6"
type button "false"
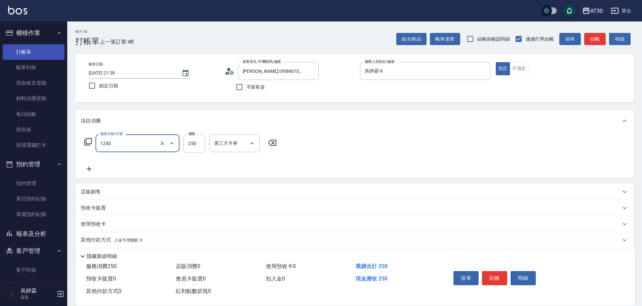
type input "洗髮250(1250)"
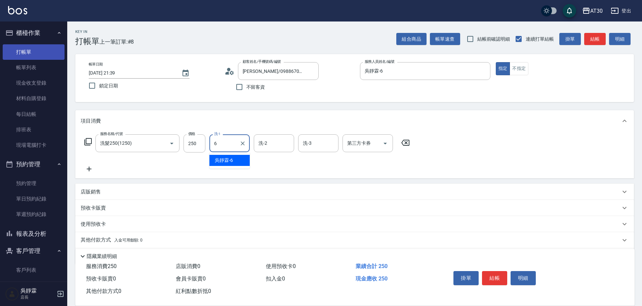
type input "吳靜霖-6"
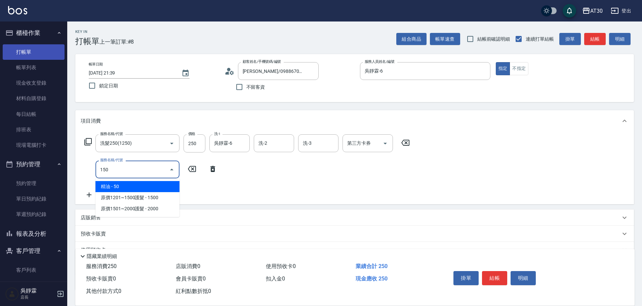
type input "精油(150)"
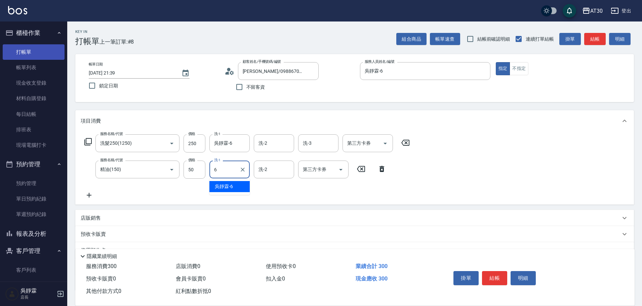
type input "吳靜霖-6"
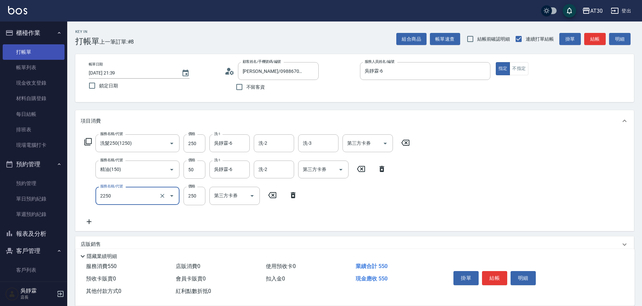
type input "剪髮(2250)"
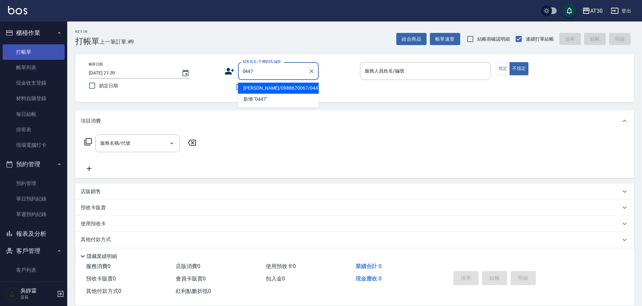
type input "蘇愉婷/0988670067/0447"
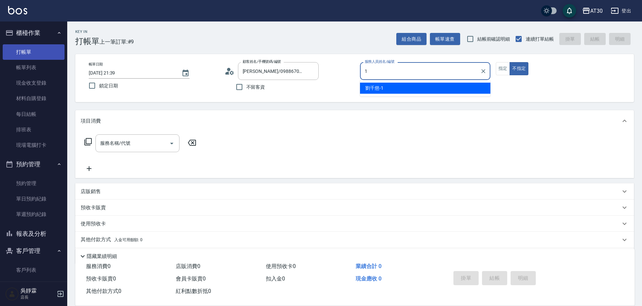
type input "劉千慈-1"
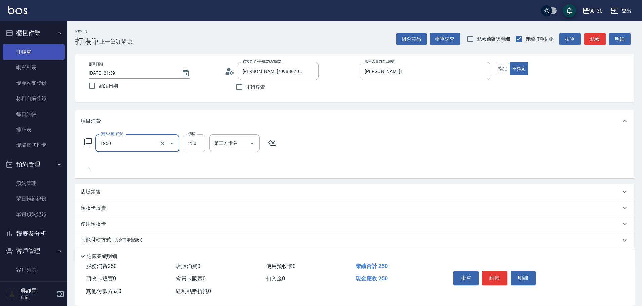
type input "洗髮250(1250)"
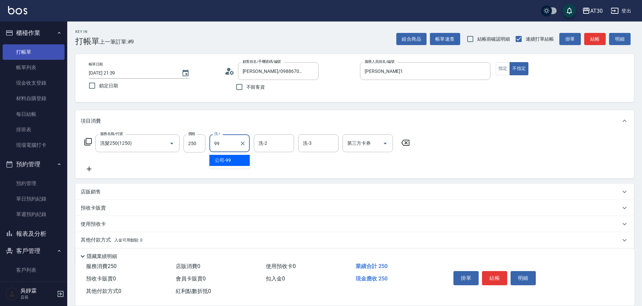
type input "公司-99"
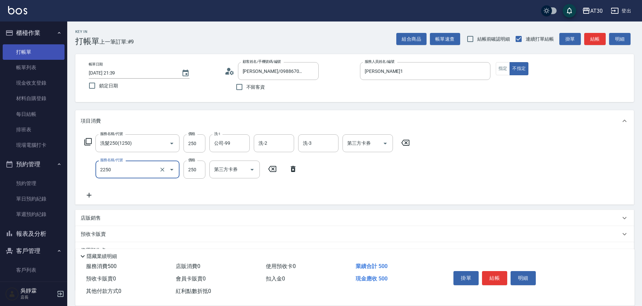
type input "剪髮(2250)"
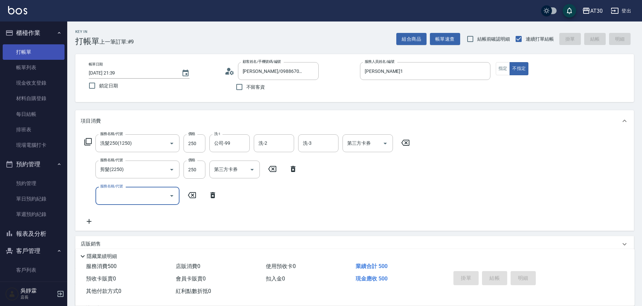
type input "2025/10/10 21:40"
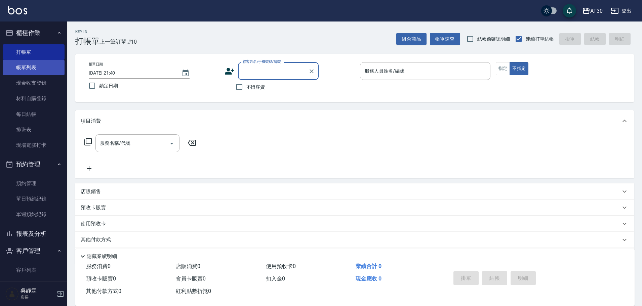
click at [47, 74] on link "帳單列表" at bounding box center [34, 67] width 62 height 15
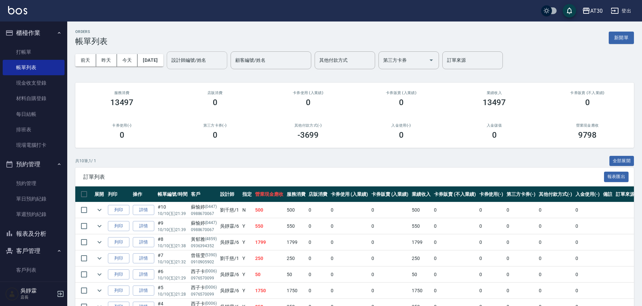
click at [199, 57] on input "設計師編號/姓名" at bounding box center [197, 60] width 54 height 12
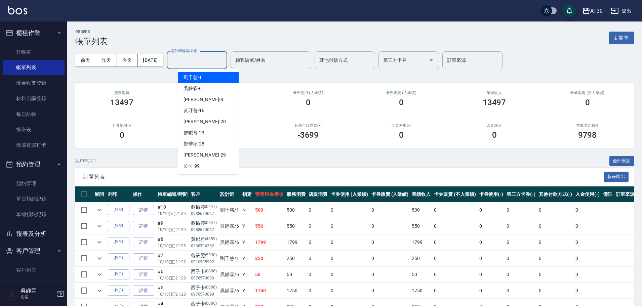
click at [208, 79] on div "劉千慈 -1" at bounding box center [208, 77] width 60 height 11
type input "劉千慈-1"
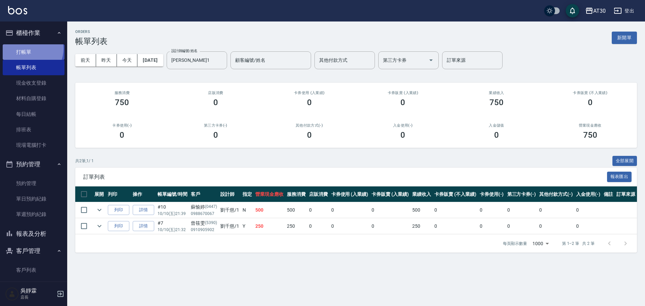
click at [27, 48] on link "打帳單" at bounding box center [34, 51] width 62 height 15
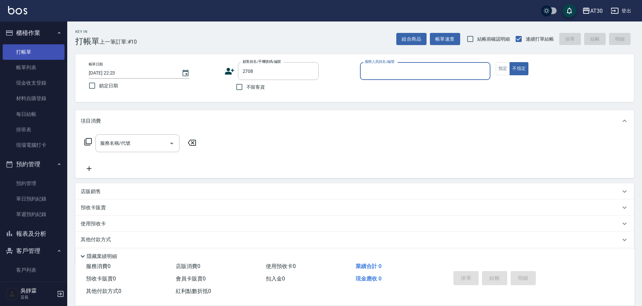
type input "張芸瑄/0970963615/2708"
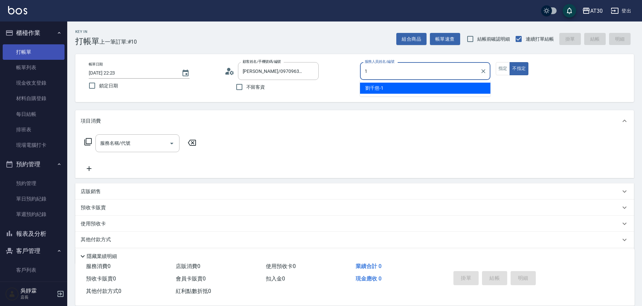
type input "劉千慈-1"
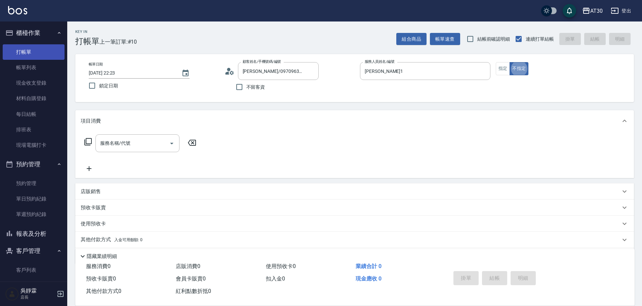
type button "false"
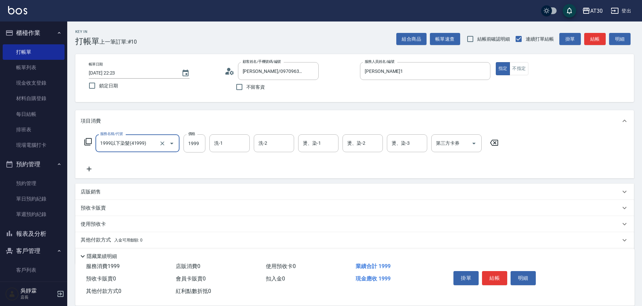
type input "1999以下染髮(41999)"
type input "賴伊珊-20"
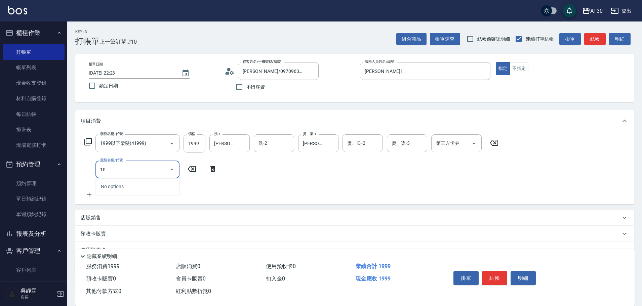
type input "1"
type input "1999以下染髮(41999)"
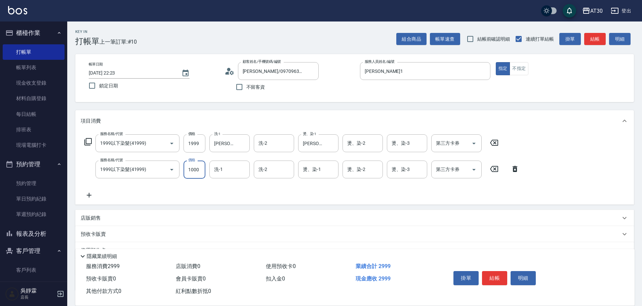
type input "1000"
type input "賴伊珊-20"
type input "劉千慈-1"
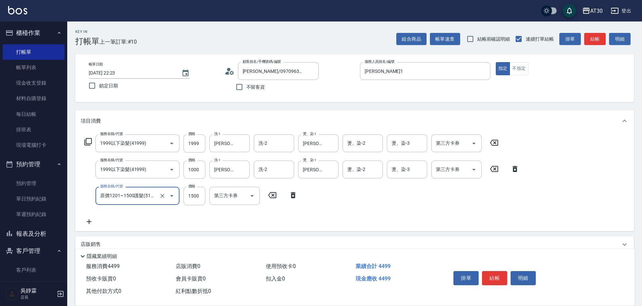
type input "原價1201~1500護髮(51500)"
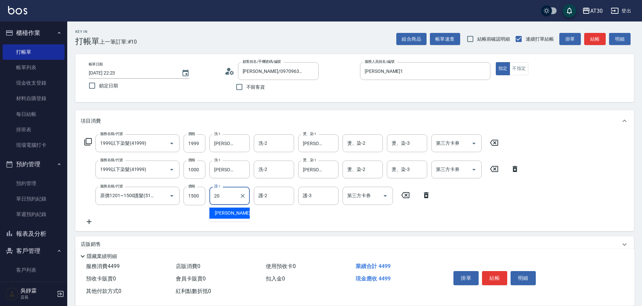
type input "賴伊珊-20"
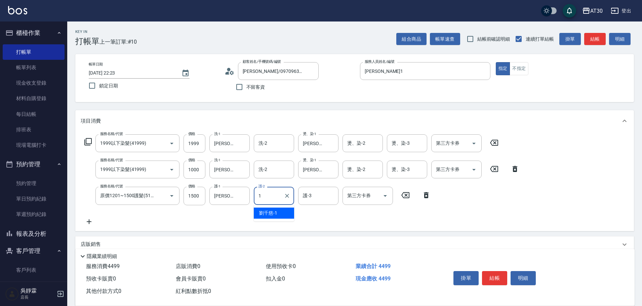
type input "劉千慈-1"
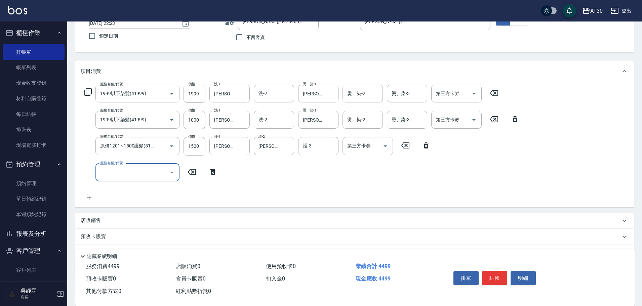
scroll to position [71, 0]
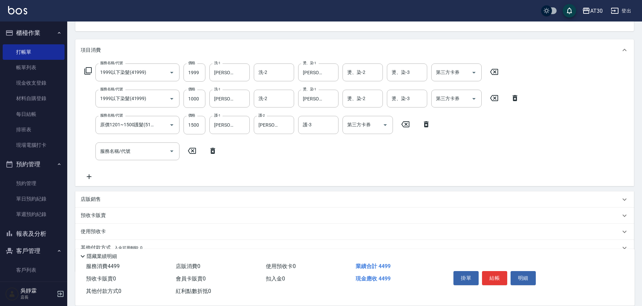
click at [103, 201] on div "店販銷售" at bounding box center [351, 199] width 540 height 7
click at [143, 222] on icon at bounding box center [142, 223] width 8 height 8
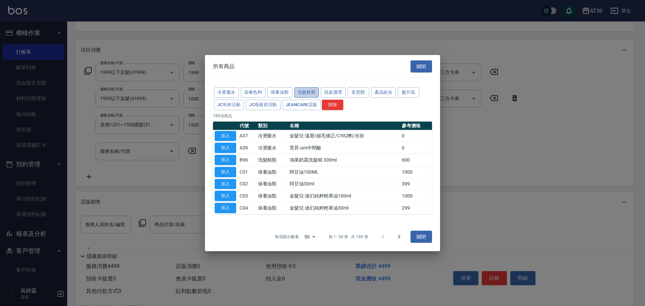
click at [301, 92] on button "洗髮精類" at bounding box center [306, 92] width 25 height 10
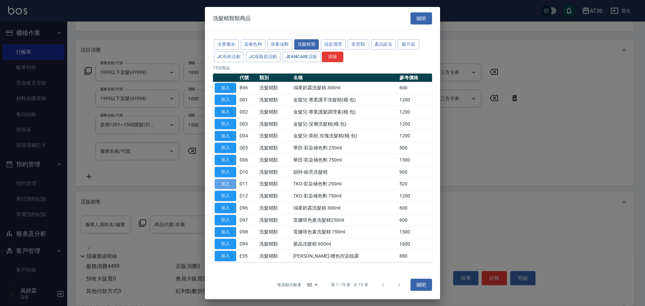
click at [223, 184] on button "加入" at bounding box center [226, 184] width 22 height 10
type input "TKO-彩染補色劑 250ml"
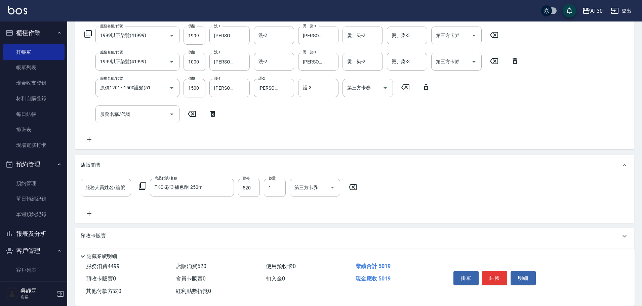
scroll to position [117, 0]
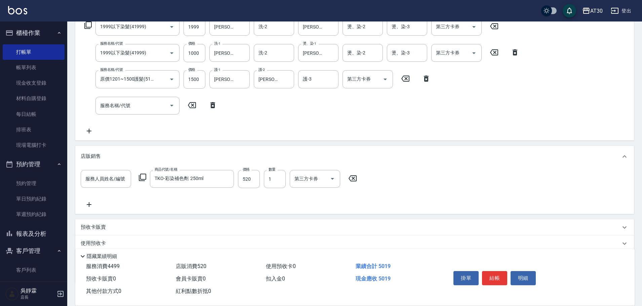
click at [88, 204] on icon at bounding box center [89, 205] width 17 height 8
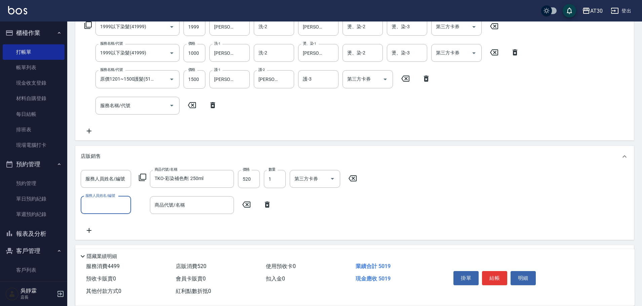
drag, startPoint x: 146, startPoint y: 176, endPoint x: 141, endPoint y: 176, distance: 4.7
click at [141, 176] on icon at bounding box center [142, 177] width 8 height 8
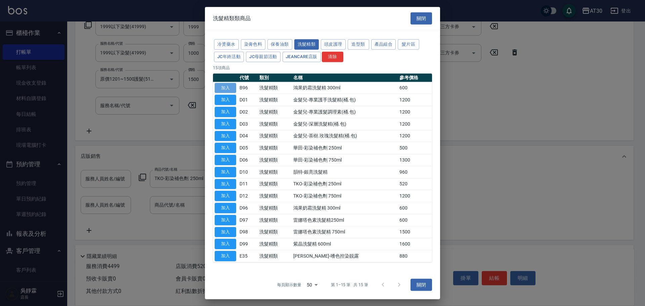
click at [226, 87] on button "加入" at bounding box center [226, 88] width 22 height 10
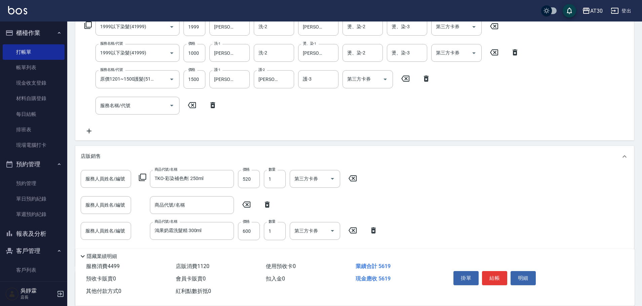
click at [271, 204] on icon at bounding box center [267, 205] width 17 height 8
type input "鴻果奶霜洗髮精 300ml"
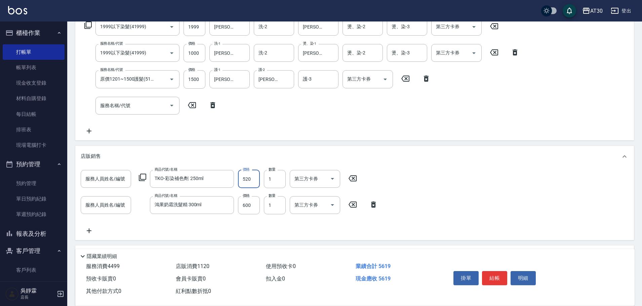
click at [248, 179] on input "520" at bounding box center [249, 179] width 22 height 18
type input "422"
click at [251, 206] on input "600" at bounding box center [249, 205] width 22 height 18
type input "510"
click at [106, 177] on input "服務人員姓名/編號" at bounding box center [106, 179] width 44 height 12
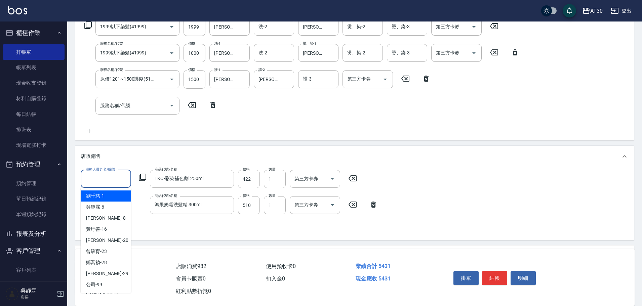
click at [98, 193] on span "劉千慈 -1" at bounding box center [95, 195] width 18 height 7
type input "劉千慈-1"
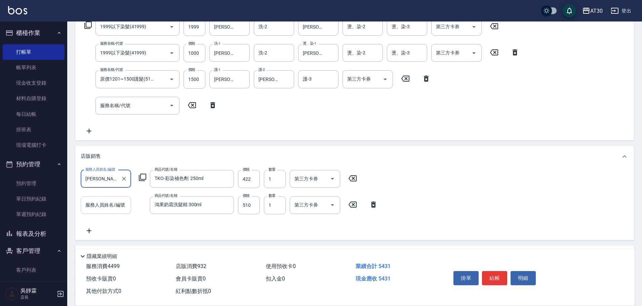
click at [99, 201] on input "服務人員姓名/編號" at bounding box center [106, 205] width 44 height 12
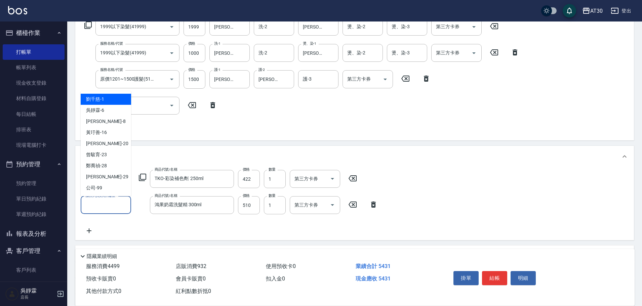
click at [95, 99] on span "劉千慈 -1" at bounding box center [95, 99] width 18 height 7
type input "劉千慈-1"
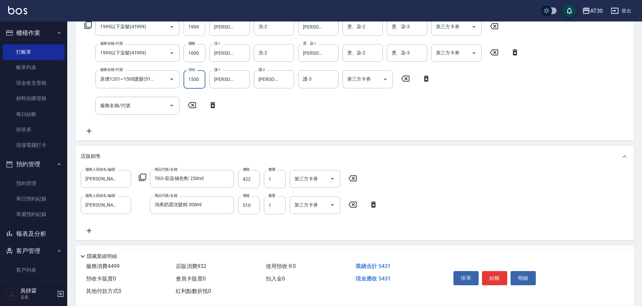
click at [195, 28] on input "1999" at bounding box center [194, 27] width 22 height 18
type input "1599"
click at [490, 174] on div "服務人員姓名/編號 劉千慈-1 服務人員姓名/編號 商品代號/名稱 TKO-彩染補色劑 250ml 商品代號/名稱 價格 422 價格 數量 1 數量 第三方…" at bounding box center [355, 202] width 548 height 65
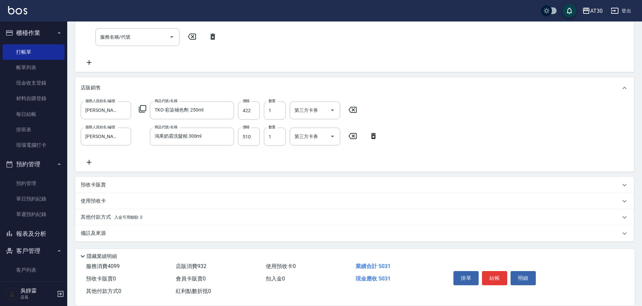
click at [119, 217] on span "入金可用餘額: 0" at bounding box center [128, 217] width 29 height 5
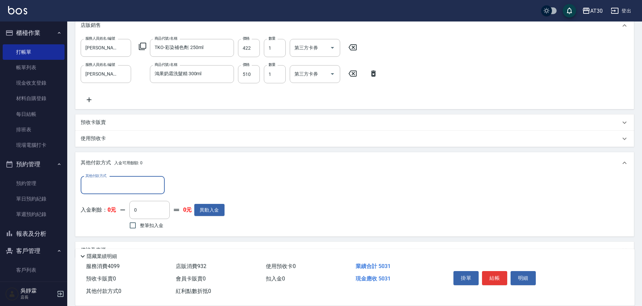
scroll to position [252, 0]
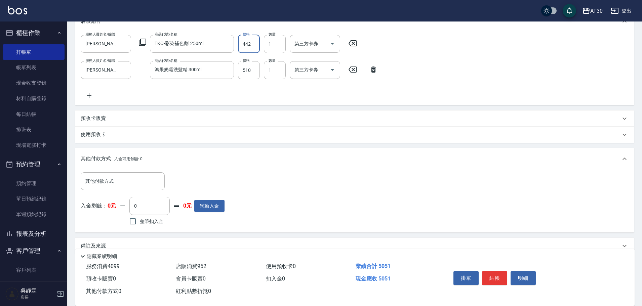
type input "442"
click at [435, 67] on div "服務人員姓名/編號 劉千慈-1 服務人員姓名/編號 商品代號/名稱 TKO-彩染補色劑 250ml 商品代號/名稱 價格 442 價格 數量 1 數量 第三方…" at bounding box center [355, 67] width 548 height 65
click at [105, 177] on input "其他付款方式" at bounding box center [123, 181] width 78 height 12
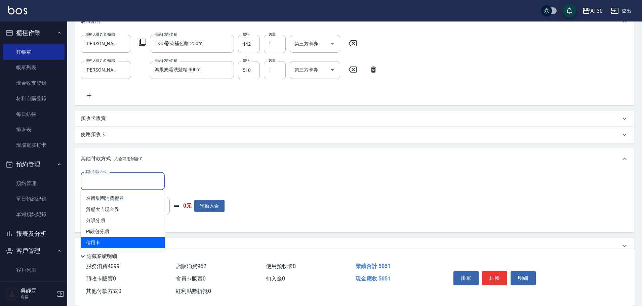
click at [105, 242] on span "信用卡" at bounding box center [123, 242] width 84 height 11
type input "信用卡"
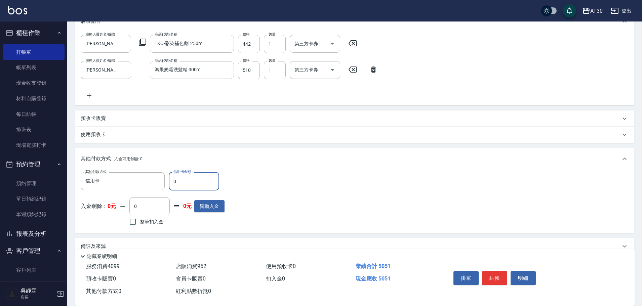
drag, startPoint x: 183, startPoint y: 177, endPoint x: 170, endPoint y: 185, distance: 15.7
click at [172, 183] on input "0" at bounding box center [194, 181] width 50 height 18
type input "5051"
click at [327, 184] on div "其他付款方式 信用卡 其他付款方式 信用卡金額 5051 信用卡金額 入金剩餘： 0元 0 ​ 整筆扣入金 0元 異動入金" at bounding box center [355, 199] width 548 height 55
click at [502, 272] on button "結帳" at bounding box center [494, 278] width 25 height 14
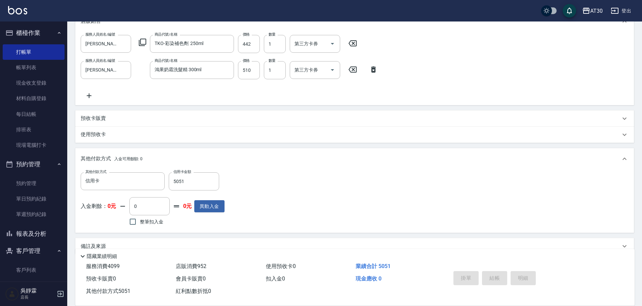
type input "2025/10/10 22:25"
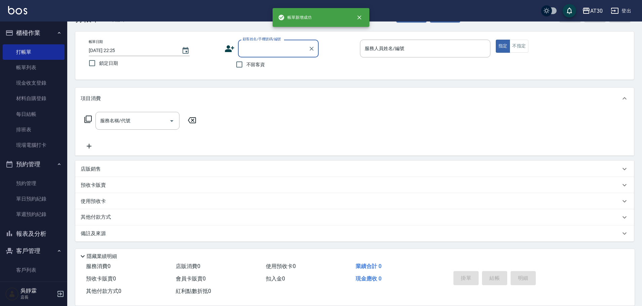
scroll to position [0, 0]
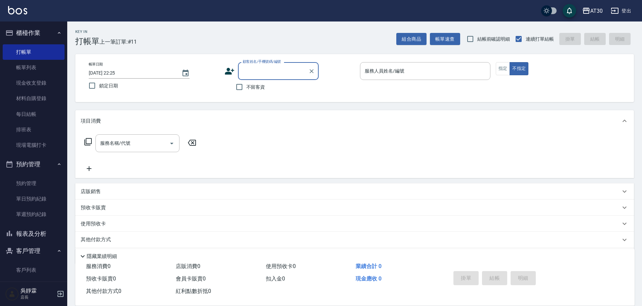
click at [34, 233] on button "報表及分析" at bounding box center [34, 233] width 62 height 17
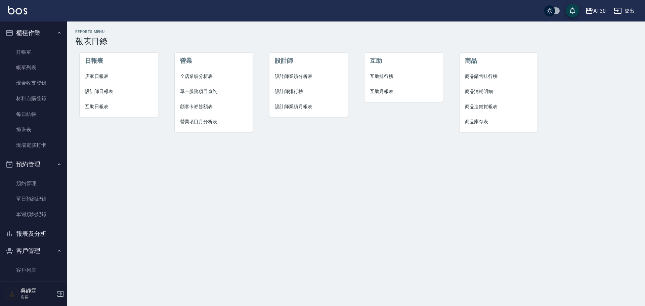
click at [385, 75] on span "互助排行榜" at bounding box center [404, 76] width 68 height 7
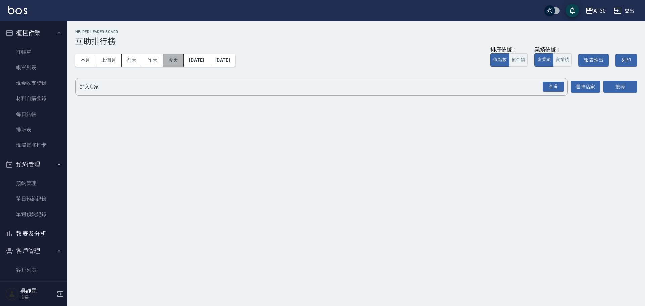
click at [175, 56] on button "今天" at bounding box center [173, 60] width 21 height 12
click at [558, 85] on div "全選" at bounding box center [554, 87] width 22 height 10
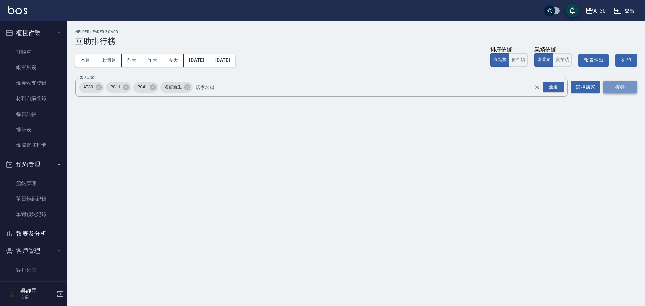
click at [619, 83] on button "搜尋" at bounding box center [620, 87] width 34 height 12
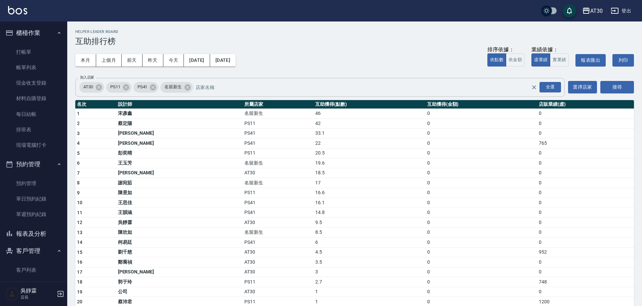
drag, startPoint x: 153, startPoint y: 87, endPoint x: 143, endPoint y: 85, distance: 10.6
click at [152, 87] on icon at bounding box center [152, 87] width 7 height 7
click at [124, 89] on icon at bounding box center [126, 87] width 6 height 6
click at [616, 87] on button "搜尋" at bounding box center [617, 87] width 34 height 12
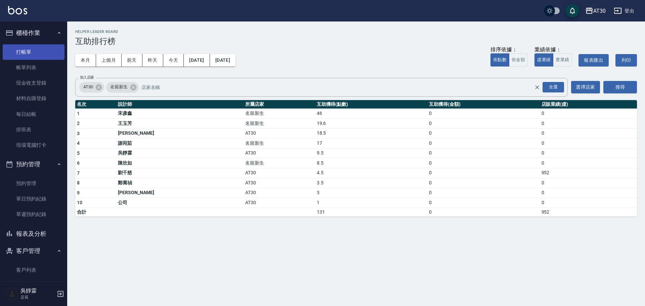
click at [22, 50] on link "打帳單" at bounding box center [34, 51] width 62 height 15
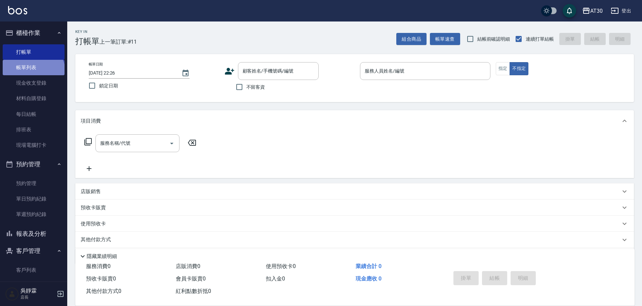
click at [33, 73] on link "帳單列表" at bounding box center [34, 67] width 62 height 15
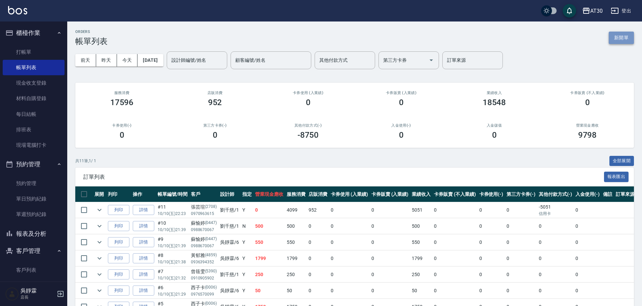
click at [614, 38] on button "新開單" at bounding box center [620, 38] width 25 height 12
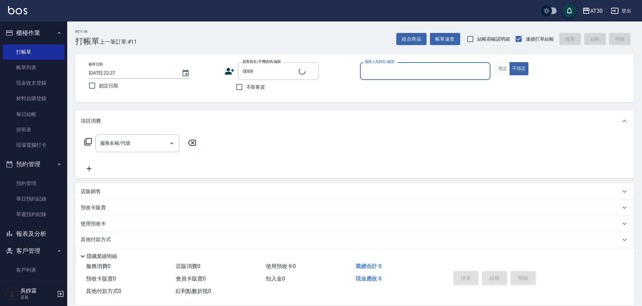
type input "羅姿婷/0968032558/0069"
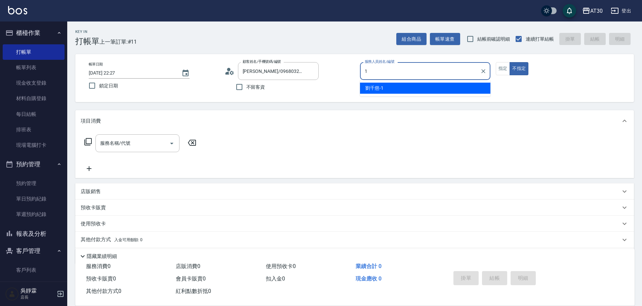
type input "劉千慈-1"
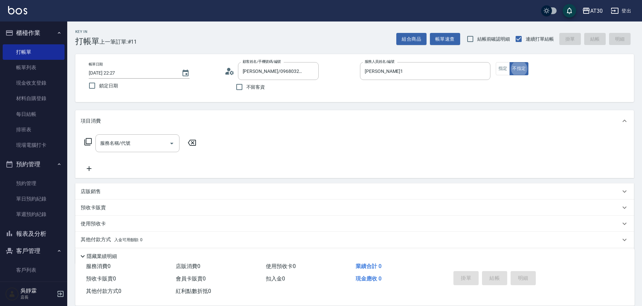
type button "false"
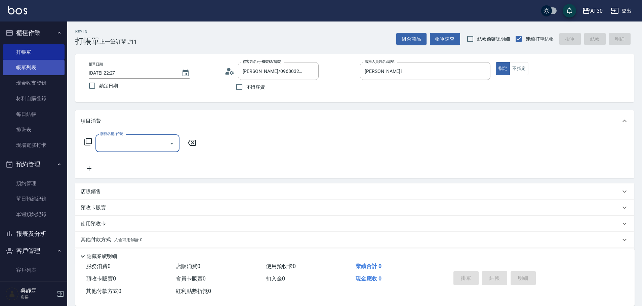
click at [33, 63] on link "帳單列表" at bounding box center [34, 67] width 62 height 15
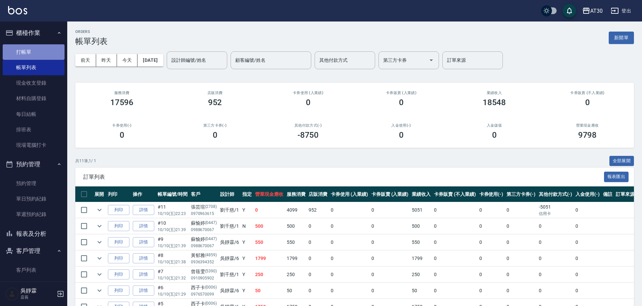
click at [49, 52] on link "打帳單" at bounding box center [34, 51] width 62 height 15
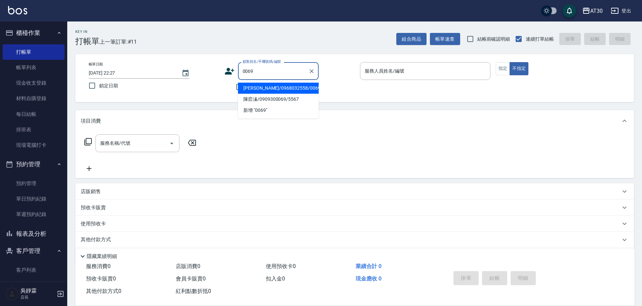
click at [263, 87] on li "羅姿婷/0968032558/0069" at bounding box center [278, 88] width 81 height 11
type input "羅姿婷/0968032558/0069"
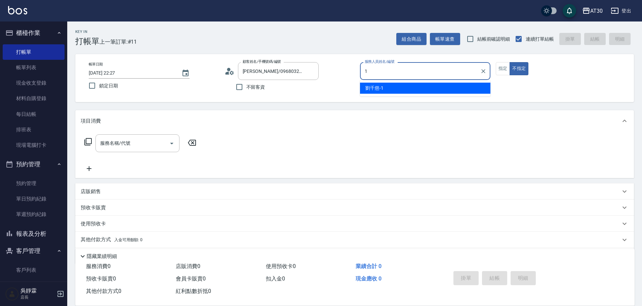
type input "劉千慈-1"
type button "false"
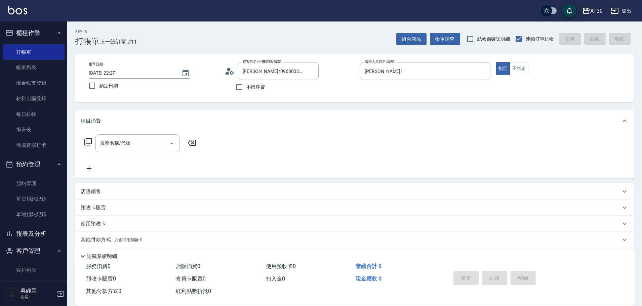
click at [89, 139] on icon at bounding box center [88, 142] width 8 height 8
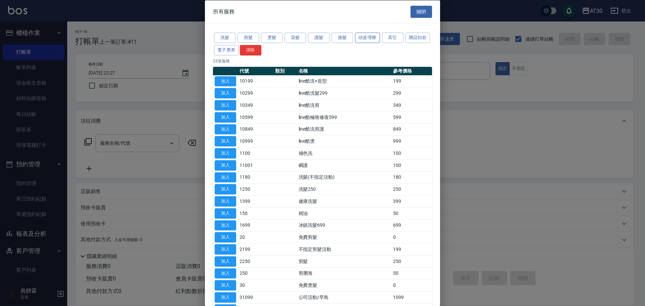
click at [373, 37] on button "頭皮理療" at bounding box center [367, 38] width 25 height 10
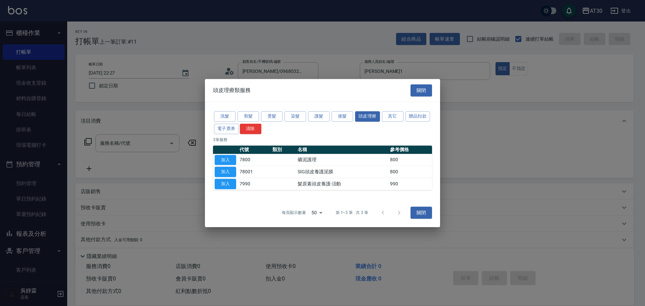
click at [214, 183] on td "加入" at bounding box center [225, 184] width 25 height 12
click at [223, 180] on button "加入" at bounding box center [226, 184] width 22 height 10
type input "髮原素頭皮養護-活動(7990)"
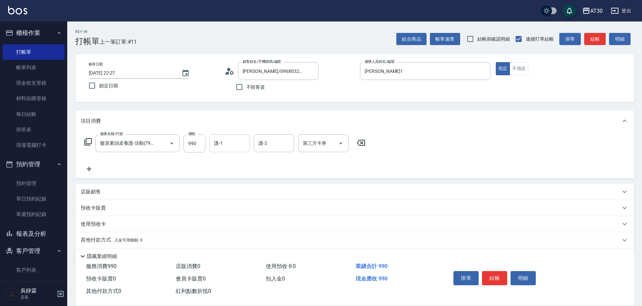
click at [225, 138] on input "護-1" at bounding box center [229, 143] width 34 height 12
type input "鄭喬禎-28"
type input "鄧心瑜-29"
click at [205, 143] on input "990" at bounding box center [194, 143] width 22 height 18
type input "1200"
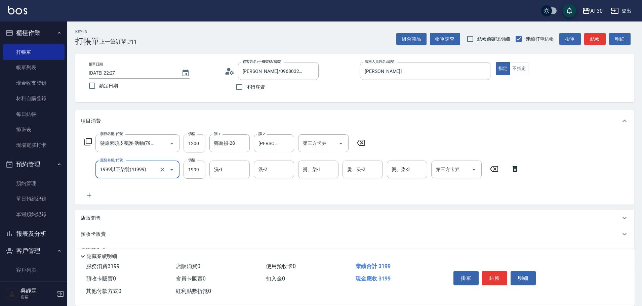
type input "1999以下染髮(41999)"
type input "1099"
type input "賴伊珊-20"
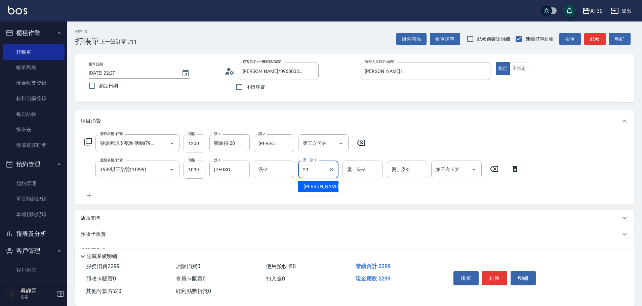
type input "賴伊珊-20"
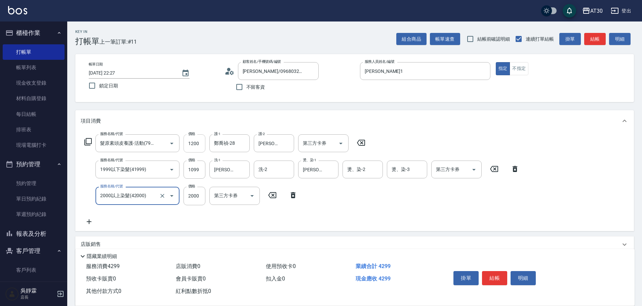
type input "2000以上染髮(42000)"
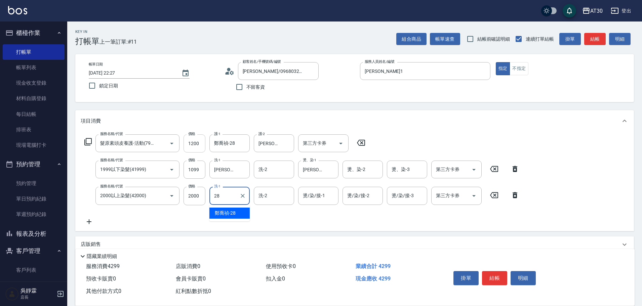
type input "鄭喬禎-28"
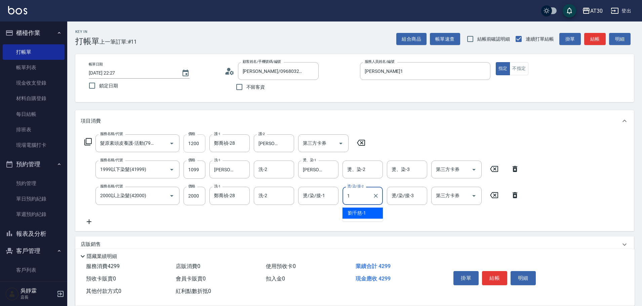
type input "劉千慈-1"
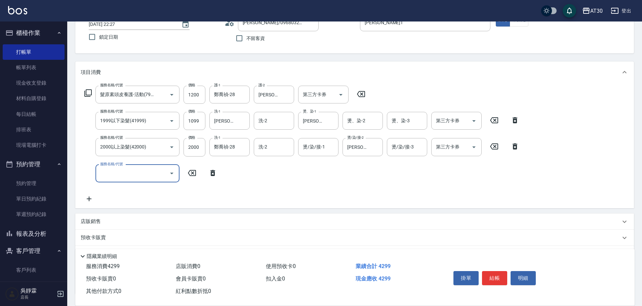
scroll to position [77, 0]
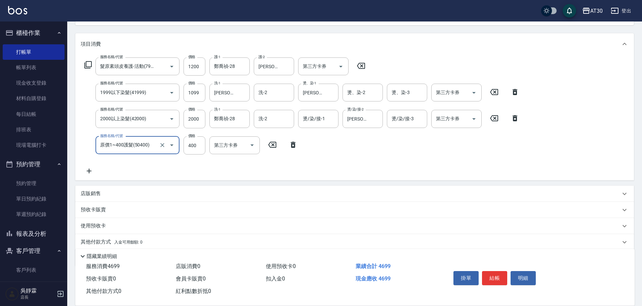
type input "原價1~400護髮(50400)"
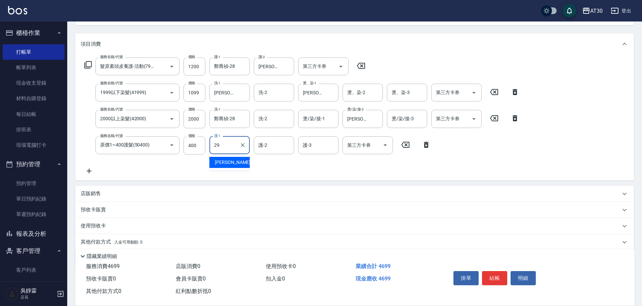
type input "鄧心瑜-29"
click at [101, 191] on div "店販銷售" at bounding box center [351, 193] width 540 height 7
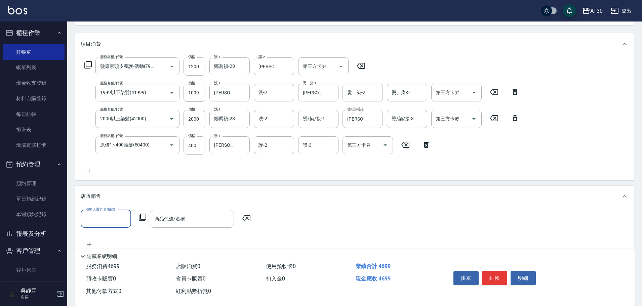
scroll to position [0, 0]
type input "劉千慈-1"
click at [143, 216] on icon at bounding box center [142, 217] width 8 height 8
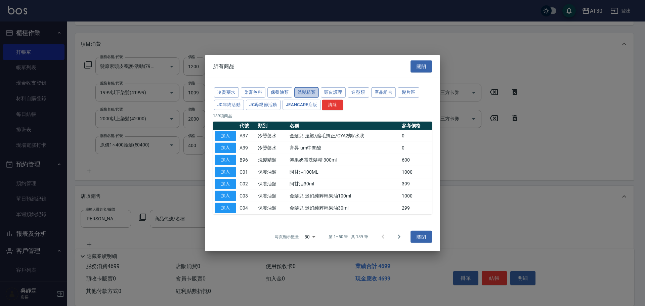
click at [301, 94] on button "洗髮精類" at bounding box center [306, 92] width 25 height 10
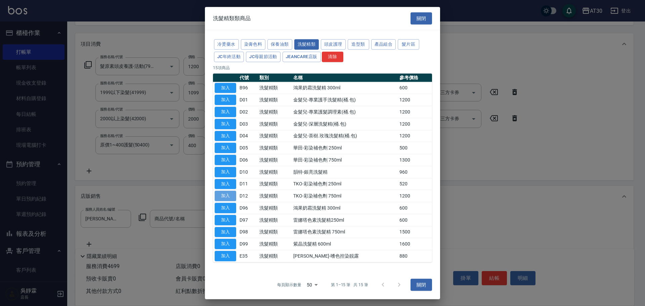
click at [222, 195] on button "加入" at bounding box center [226, 196] width 22 height 10
type input "TKO-彩染補色劑 750ml"
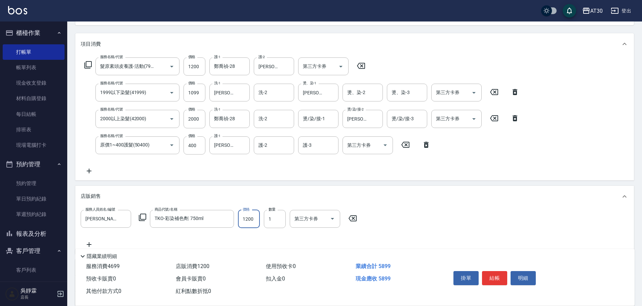
click at [259, 219] on input "1200" at bounding box center [249, 219] width 22 height 18
type input "1020"
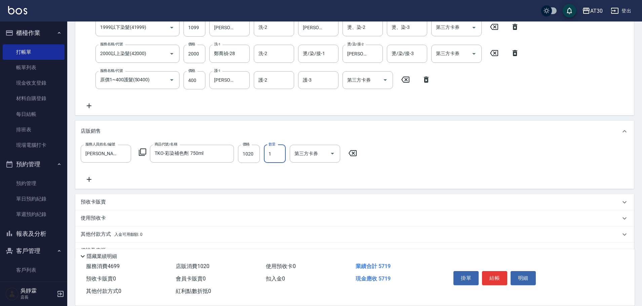
scroll to position [159, 0]
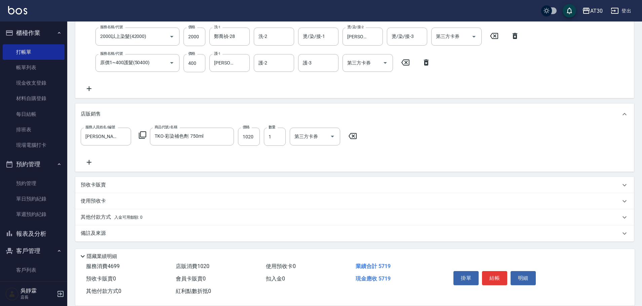
click at [120, 219] on p "其他付款方式 入金可用餘額: 0" at bounding box center [112, 217] width 62 height 7
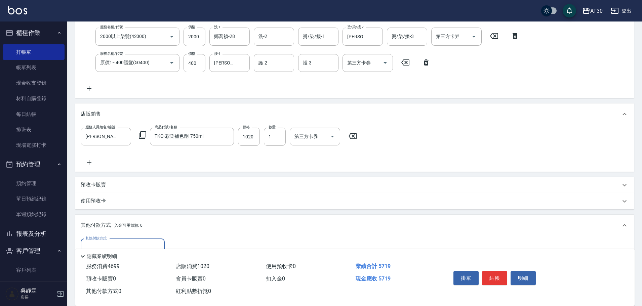
scroll to position [0, 0]
click at [122, 238] on div "其他付款方式 其他付款方式 入金剩餘： 0元 0 ​ 整筆扣入金 0元 異動入金" at bounding box center [354, 267] width 558 height 63
click at [122, 242] on input "其他付款方式" at bounding box center [123, 248] width 78 height 12
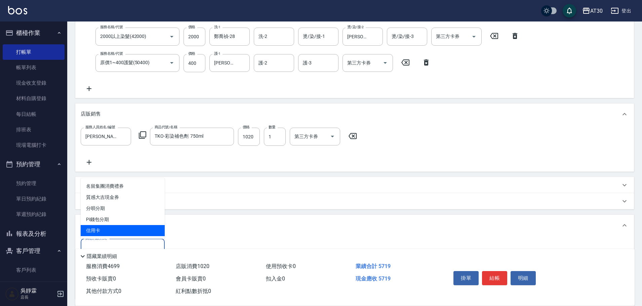
click at [121, 232] on span "信用卡" at bounding box center [123, 230] width 84 height 11
type input "信用卡"
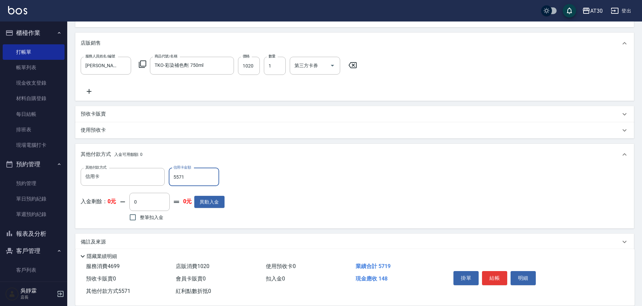
scroll to position [239, 0]
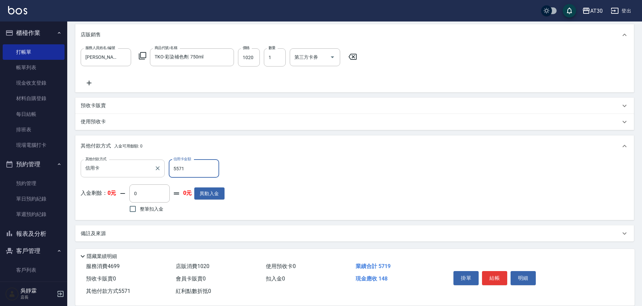
drag, startPoint x: 193, startPoint y: 165, endPoint x: 161, endPoint y: 176, distance: 34.2
click at [161, 176] on div "其他付款方式 信用卡 其他付款方式 信用卡金額 5571 信用卡金額" at bounding box center [153, 169] width 144 height 18
type input "5719"
click at [499, 275] on button "結帳" at bounding box center [494, 278] width 25 height 14
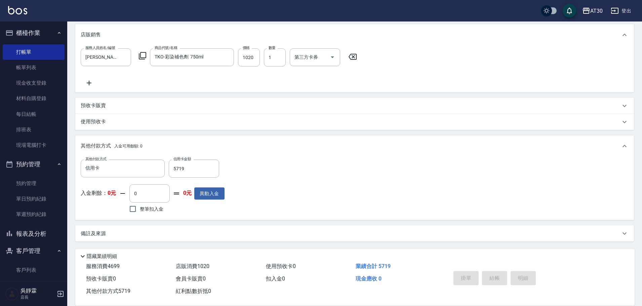
type input "2025/10/10 22:29"
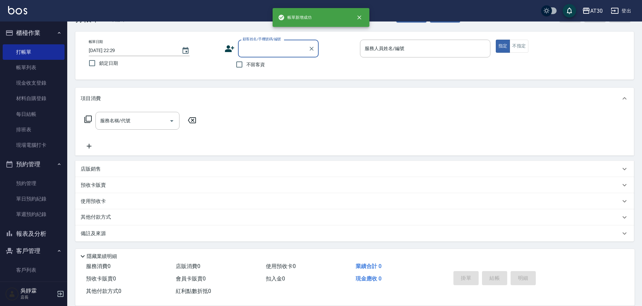
scroll to position [0, 0]
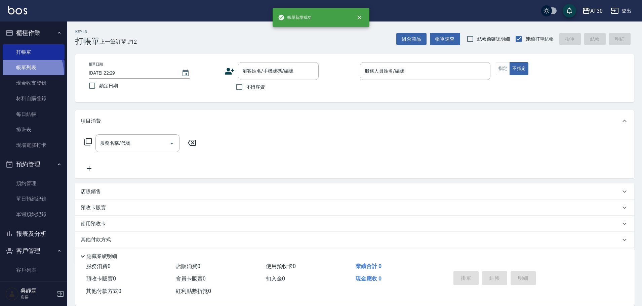
click at [24, 73] on link "帳單列表" at bounding box center [34, 67] width 62 height 15
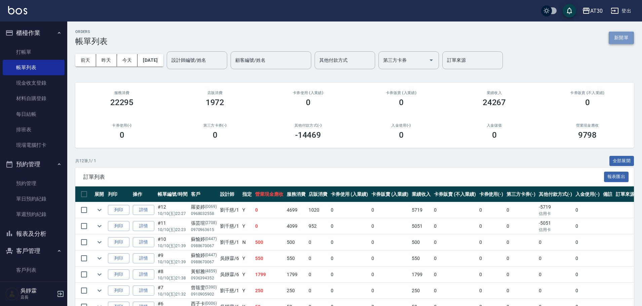
click at [625, 39] on button "新開單" at bounding box center [620, 38] width 25 height 12
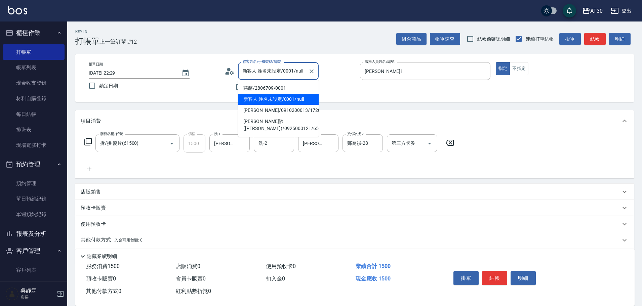
click at [284, 68] on input "新客人 姓名未設定/0001/null" at bounding box center [273, 71] width 65 height 12
click at [276, 89] on li "慈慈/2806709/0001" at bounding box center [278, 88] width 81 height 11
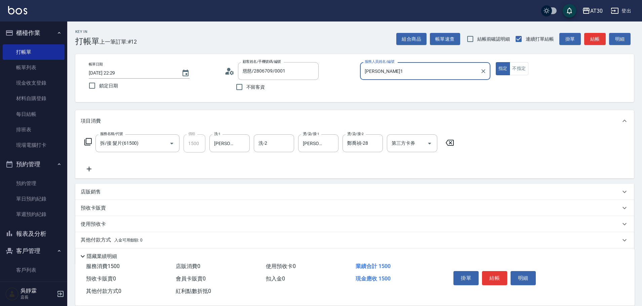
click at [379, 80] on div "劉千慈-1 服務人員姓名/編號" at bounding box center [425, 71] width 130 height 18
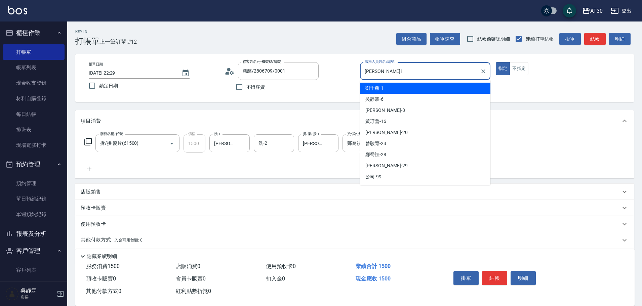
click at [407, 89] on div "劉千慈 -1" at bounding box center [425, 88] width 130 height 11
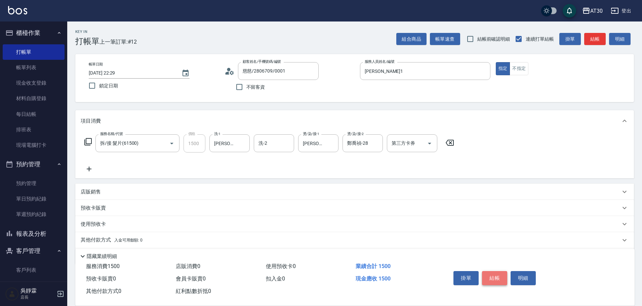
click at [495, 271] on button "結帳" at bounding box center [494, 278] width 25 height 14
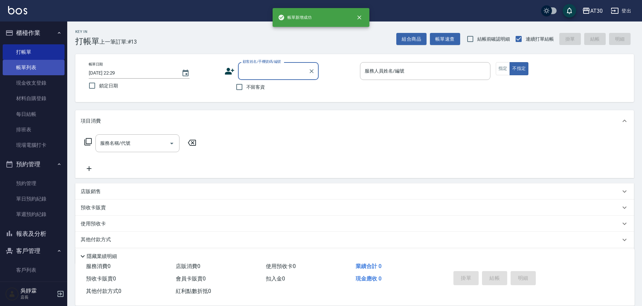
click at [30, 69] on link "帳單列表" at bounding box center [34, 67] width 62 height 15
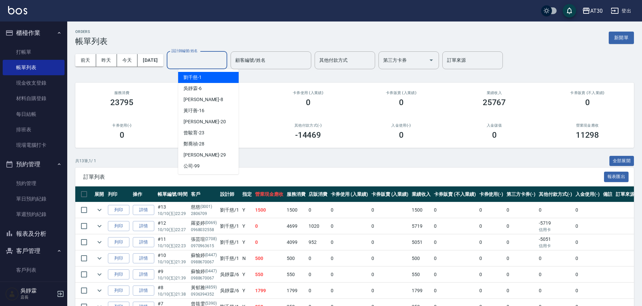
click at [208, 63] on input "設計師編號/姓名" at bounding box center [197, 60] width 54 height 12
click at [199, 88] on span "吳靜霖 -6" at bounding box center [192, 88] width 18 height 7
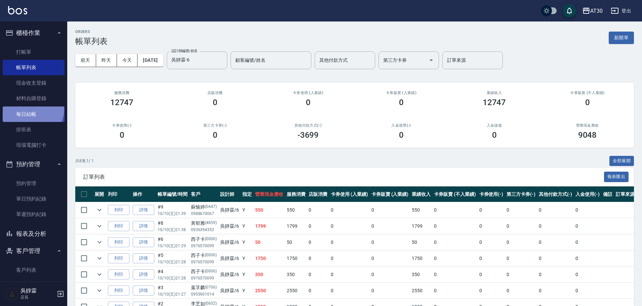
click at [31, 109] on link "每日結帳" at bounding box center [34, 113] width 62 height 15
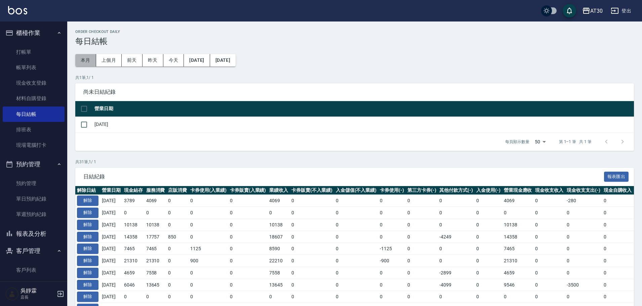
click at [81, 62] on button "本月" at bounding box center [85, 60] width 21 height 12
click at [81, 126] on input "checkbox" at bounding box center [84, 125] width 14 height 14
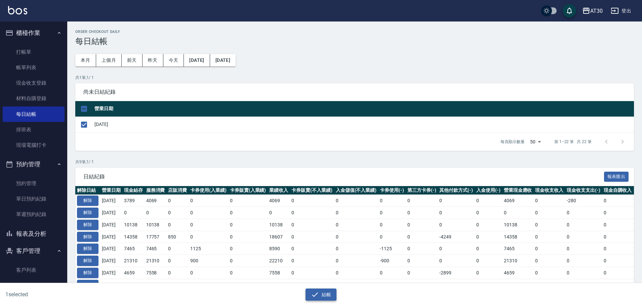
click at [331, 294] on button "結帳" at bounding box center [320, 295] width 31 height 12
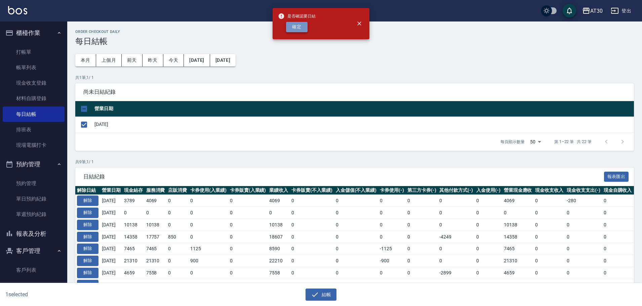
click at [301, 28] on button "確定" at bounding box center [297, 27] width 22 height 10
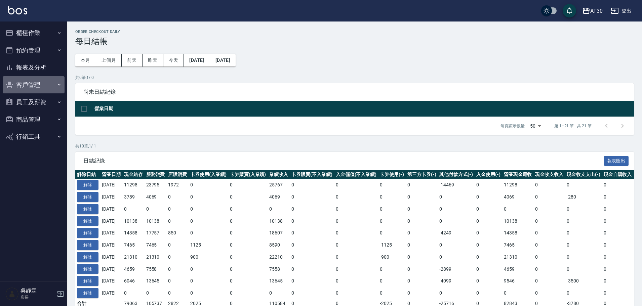
click at [43, 84] on button "客戶管理" at bounding box center [34, 84] width 62 height 17
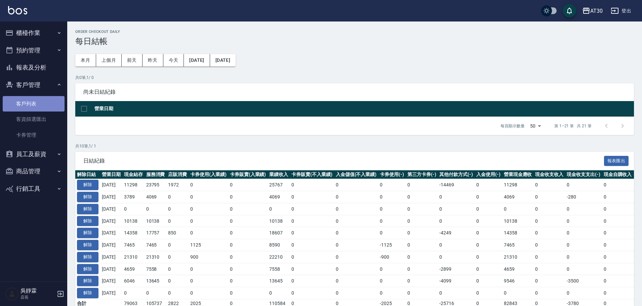
click at [46, 108] on link "客戶列表" at bounding box center [34, 103] width 62 height 15
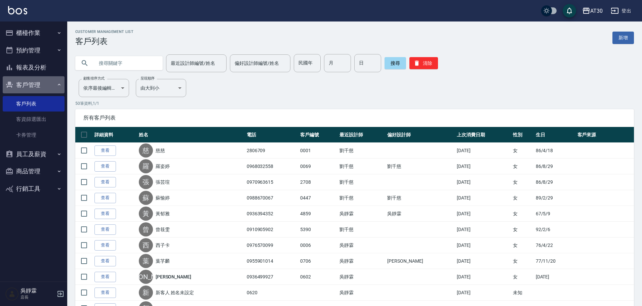
click at [57, 87] on icon "button" at bounding box center [58, 84] width 5 height 5
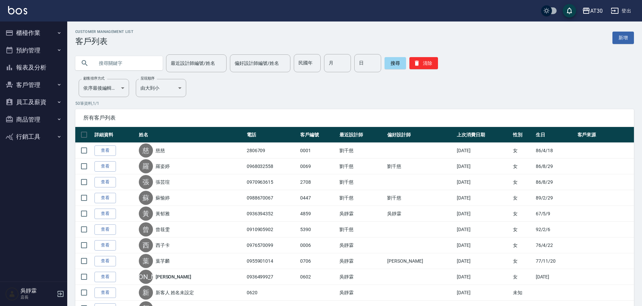
click at [41, 69] on button "報表及分析" at bounding box center [34, 67] width 62 height 17
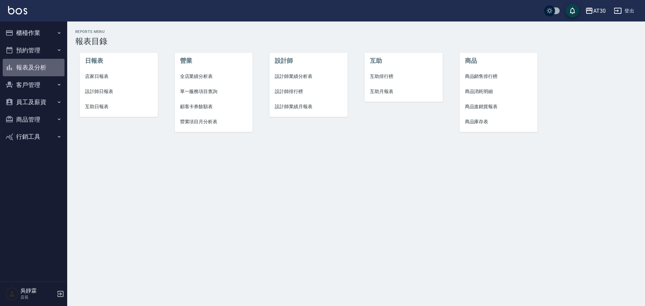
click at [30, 67] on button "報表及分析" at bounding box center [34, 67] width 62 height 17
click at [289, 90] on span "設計師排行榜" at bounding box center [309, 91] width 68 height 7
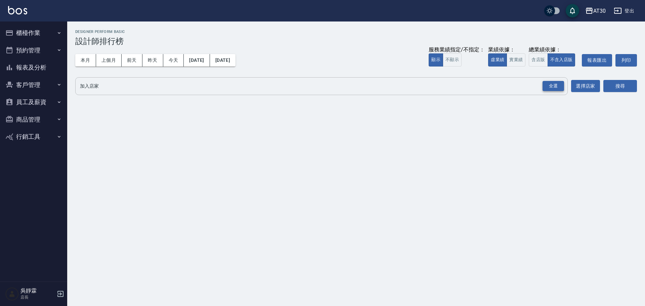
click at [555, 87] on div "全選" at bounding box center [554, 86] width 22 height 10
click at [615, 85] on button "搜尋" at bounding box center [620, 86] width 34 height 12
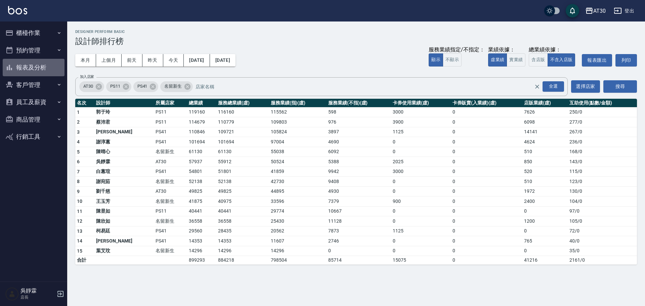
click at [40, 63] on button "報表及分析" at bounding box center [34, 67] width 62 height 17
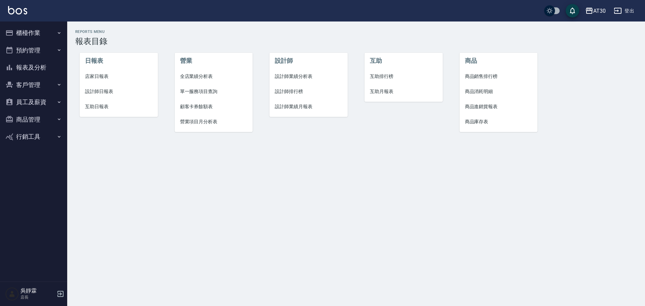
click at [97, 76] on span "店家日報表" at bounding box center [119, 76] width 68 height 7
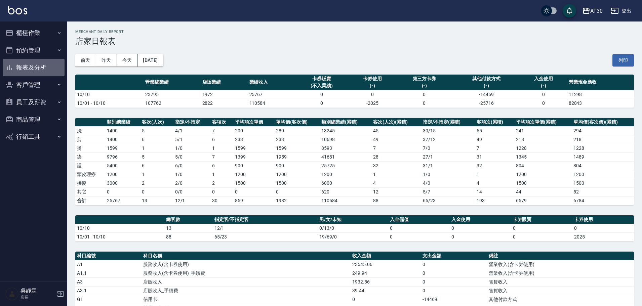
click at [30, 61] on button "報表及分析" at bounding box center [34, 67] width 62 height 17
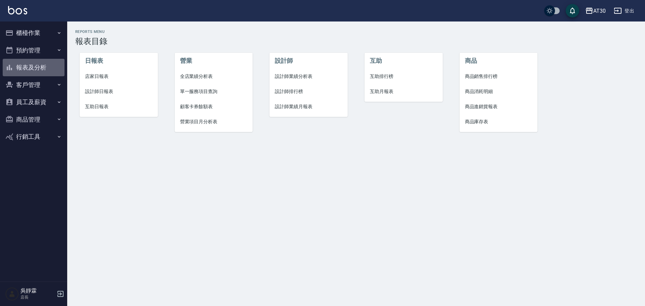
click at [25, 65] on button "報表及分析" at bounding box center [34, 67] width 62 height 17
click at [369, 75] on li "互助排行榜" at bounding box center [403, 76] width 78 height 15
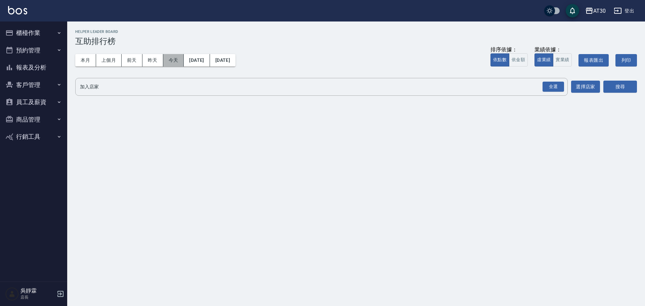
click at [171, 57] on button "今天" at bounding box center [173, 60] width 21 height 12
drag, startPoint x: 553, startPoint y: 87, endPoint x: 608, endPoint y: 76, distance: 56.7
click at [553, 86] on div "全選" at bounding box center [554, 87] width 22 height 10
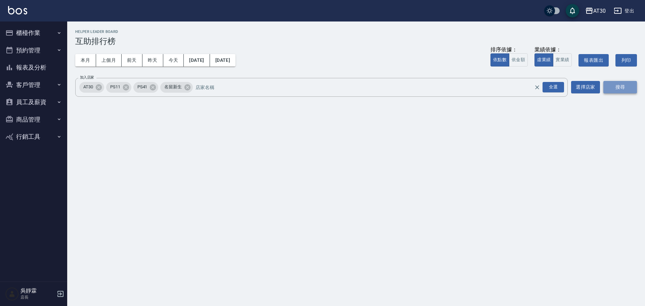
click at [619, 85] on button "搜尋" at bounding box center [620, 87] width 34 height 12
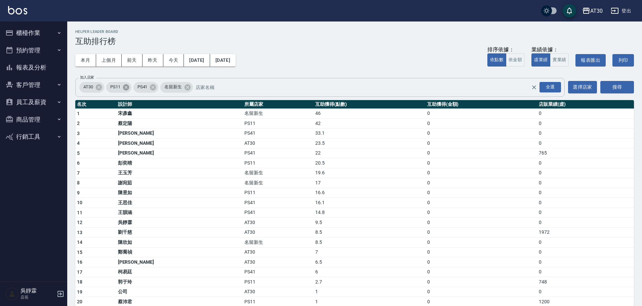
click at [130, 85] on icon at bounding box center [125, 87] width 7 height 7
click at [128, 85] on icon at bounding box center [126, 87] width 6 height 6
click at [618, 88] on button "搜尋" at bounding box center [617, 87] width 34 height 12
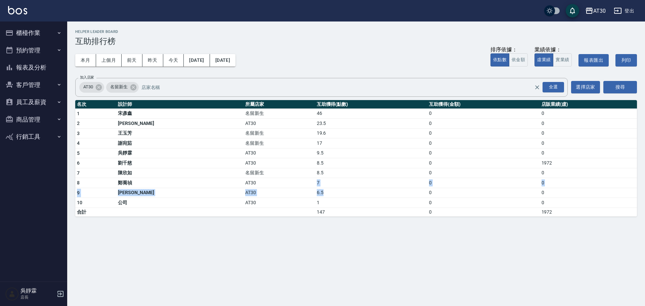
drag, startPoint x: 266, startPoint y: 184, endPoint x: 280, endPoint y: 191, distance: 15.8
click at [280, 191] on tbody "1 宋彥鑫 名留新生 46 0 0 2 賴伊珊 AT30 23.5 0 0 3 王玉芳 名留新生 19.6 0 0 4 謝宛茹 名留新生 17 0 0 5 吳…" at bounding box center [356, 163] width 562 height 108
click at [36, 29] on button "櫃檯作業" at bounding box center [34, 32] width 62 height 17
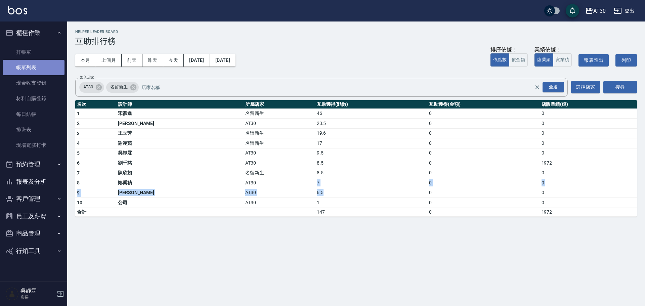
click at [44, 65] on link "帳單列表" at bounding box center [34, 67] width 62 height 15
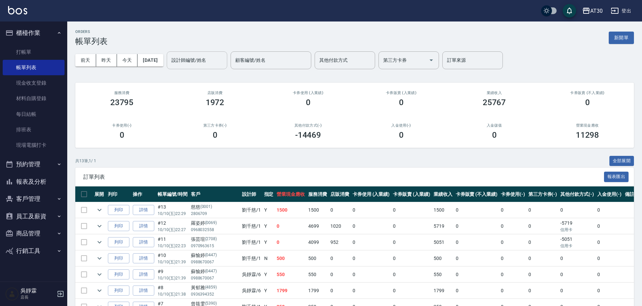
click at [201, 61] on input "設計師編號/姓名" at bounding box center [197, 60] width 54 height 12
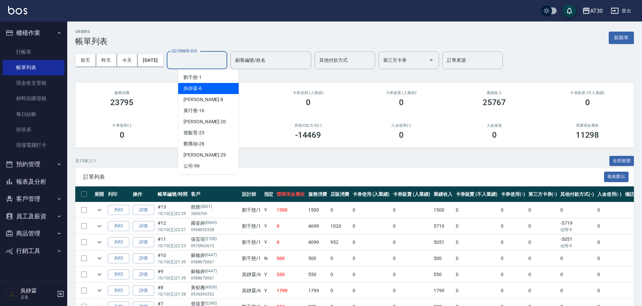
click at [192, 88] on span "吳靜霖 -6" at bounding box center [192, 88] width 18 height 7
type input "吳靜霖-6"
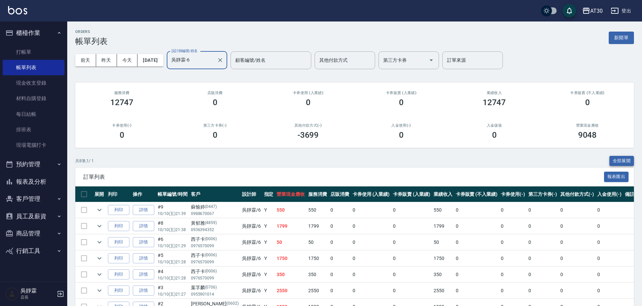
click at [620, 159] on button "全部展開" at bounding box center [621, 161] width 25 height 10
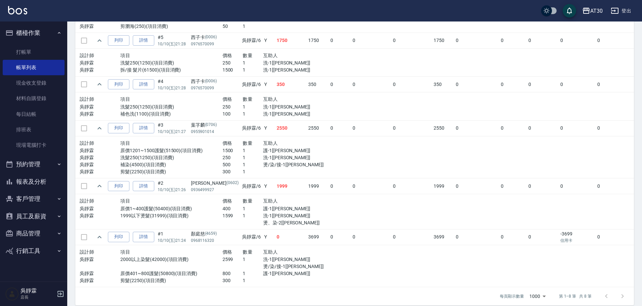
scroll to position [303, 0]
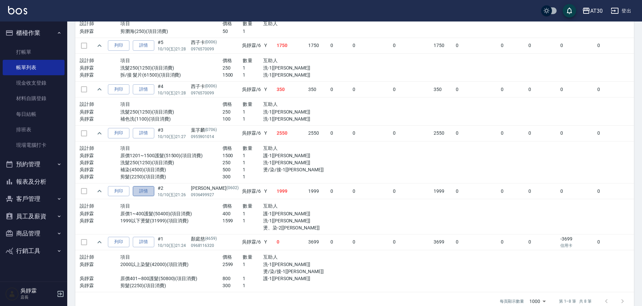
click at [145, 192] on link "詳情" at bounding box center [144, 191] width 22 height 10
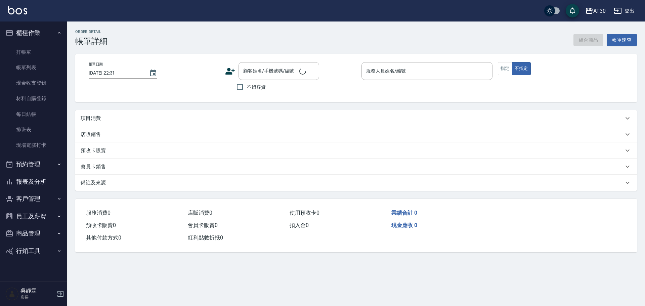
type input "2025/10/10 21:26"
type input "吳靜霖-6"
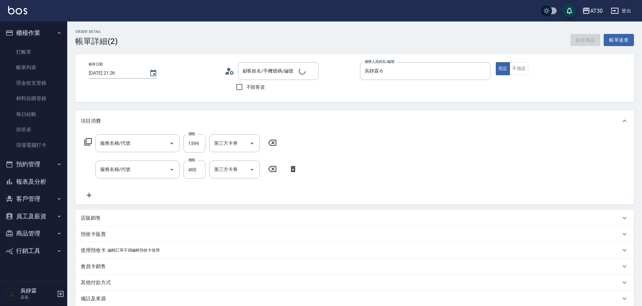
type input "李芝如/0936499927/0602"
type input "1999以下燙髮(31999)"
type input "原價1~400護髮(50400)"
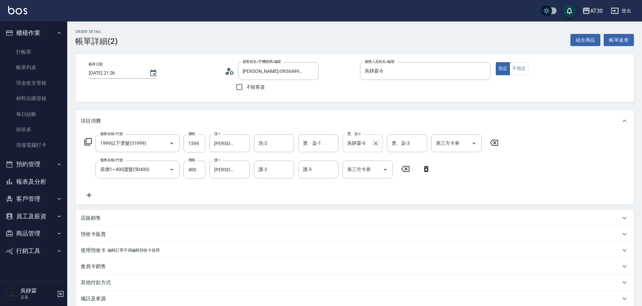
click at [376, 143] on icon "Clear" at bounding box center [376, 143] width 4 height 4
type input "鄭喬禎-28"
type input "吳靜霖-6"
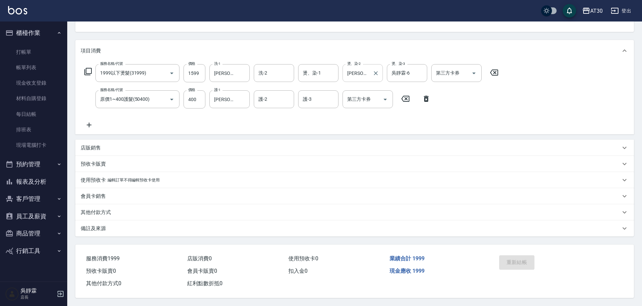
click at [464, 98] on div "服務名稱/代號 1999以下燙髮(31999) 服務名稱/代號 價格 1599 價格 洗-1 鄭喬禎-28 洗-1 洗-2 洗-2 燙、染-1 燙、染-1 燙…" at bounding box center [292, 96] width 422 height 65
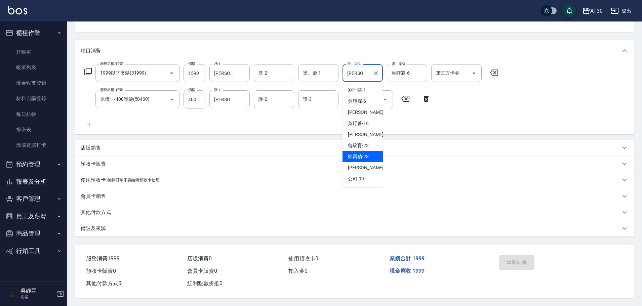
click at [367, 67] on input "鄭喬禎-28" at bounding box center [357, 73] width 24 height 12
click at [374, 70] on icon "Clear" at bounding box center [375, 73] width 7 height 7
click at [419, 71] on icon "Clear" at bounding box center [420, 73] width 4 height 4
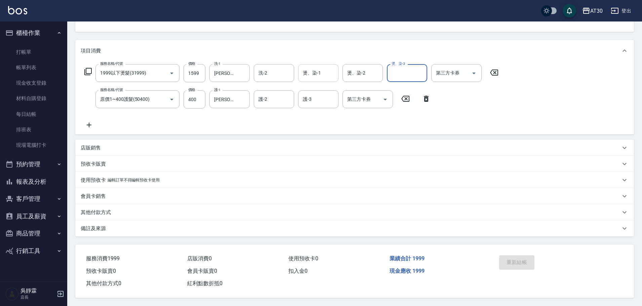
click at [331, 74] on input "燙、染-1" at bounding box center [318, 73] width 34 height 12
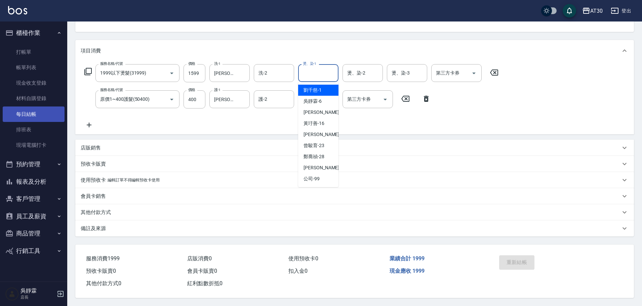
click at [32, 109] on link "每日結帳" at bounding box center [34, 113] width 62 height 15
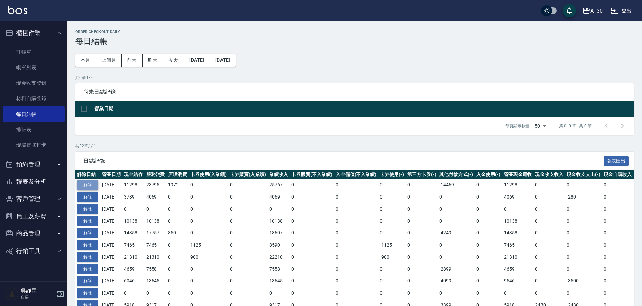
click at [90, 184] on button "解除" at bounding box center [88, 185] width 22 height 10
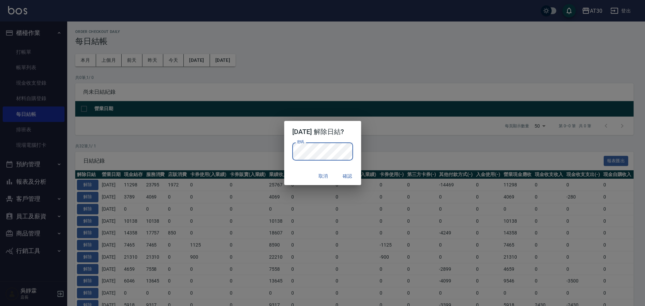
click at [353, 152] on p "密碼 密碼" at bounding box center [322, 151] width 61 height 18
click at [350, 177] on button "確認" at bounding box center [348, 176] width 22 height 12
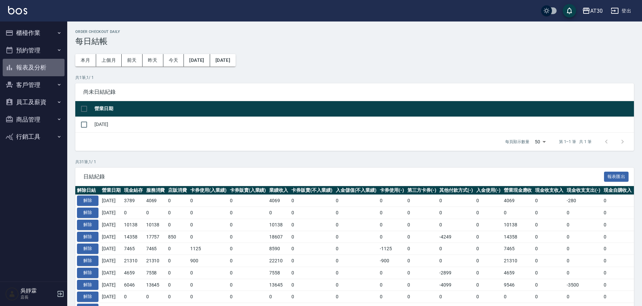
click at [51, 72] on button "報表及分析" at bounding box center [34, 67] width 62 height 17
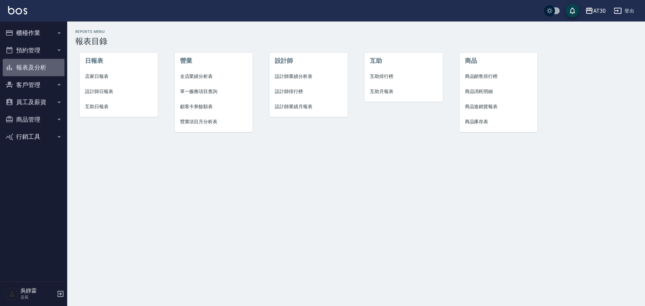
click at [46, 69] on button "報表及分析" at bounding box center [34, 67] width 62 height 17
click at [18, 68] on button "報表及分析" at bounding box center [34, 67] width 62 height 17
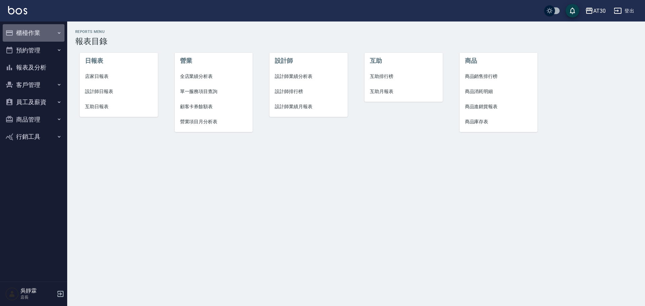
click at [40, 28] on button "櫃檯作業" at bounding box center [34, 32] width 62 height 17
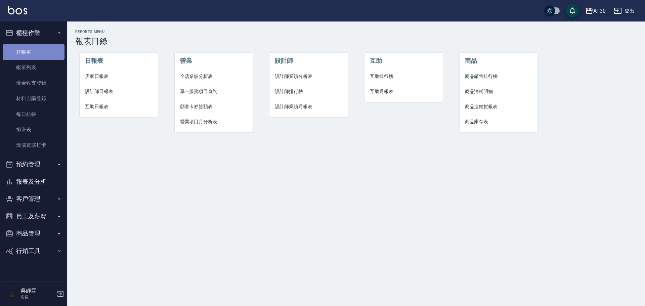
click at [35, 56] on link "打帳單" at bounding box center [34, 51] width 62 height 15
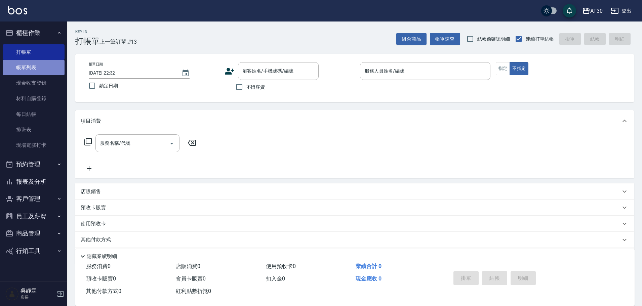
click at [47, 70] on link "帳單列表" at bounding box center [34, 67] width 62 height 15
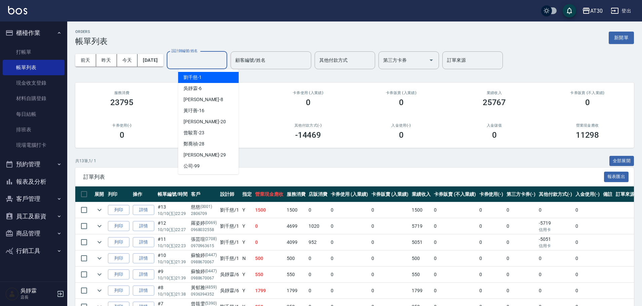
click at [199, 63] on input "設計師編號/姓名" at bounding box center [197, 60] width 54 height 12
click at [199, 88] on span "吳靜霖 -6" at bounding box center [192, 88] width 18 height 7
type input "吳靜霖-6"
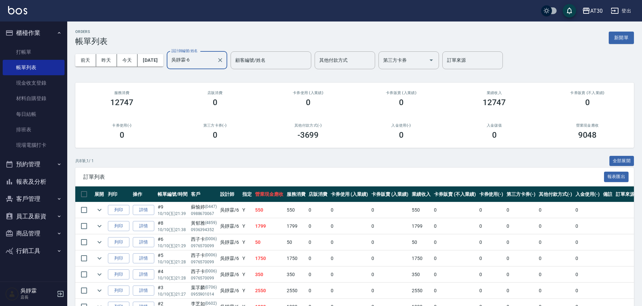
scroll to position [56, 0]
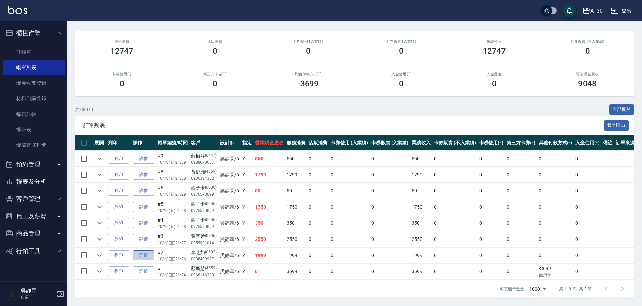
click at [145, 250] on link "詳情" at bounding box center [144, 255] width 22 height 10
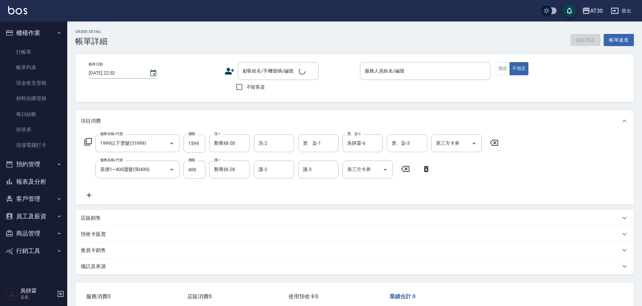
type input "1999以下燙髮(31999)"
type input "原價1~400護髮(50400)"
type input "2025/10/10 21:26"
type input "吳靜霖-6"
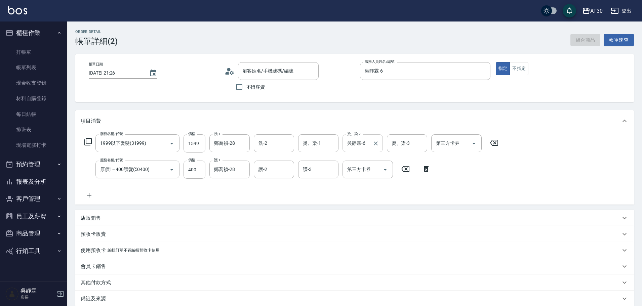
type input "李芝如/0936499927/0602"
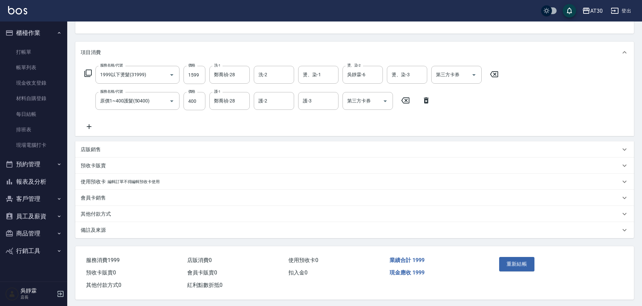
scroll to position [73, 0]
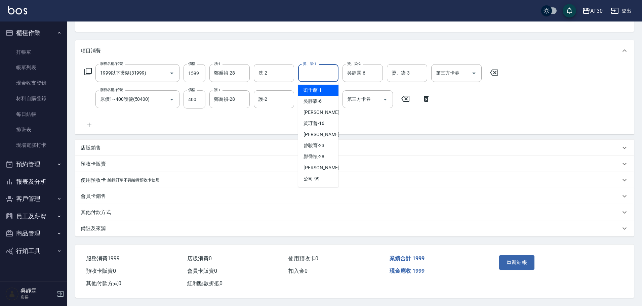
click at [328, 67] on input "燙、染-1" at bounding box center [318, 73] width 34 height 12
click at [326, 86] on div "鄭喬禎 -28" at bounding box center [318, 90] width 40 height 11
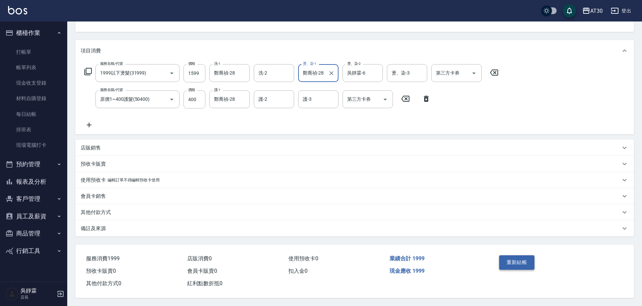
type input "鄭喬禎-28"
click at [513, 260] on button "重新結帳" at bounding box center [517, 262] width 36 height 14
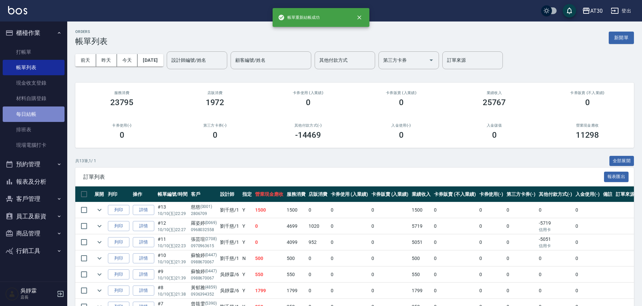
click at [43, 111] on link "每日結帳" at bounding box center [34, 113] width 62 height 15
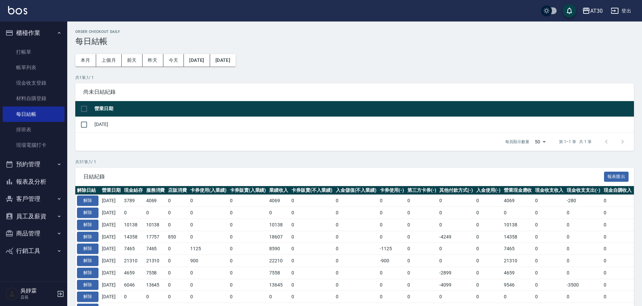
click at [81, 109] on input "checkbox" at bounding box center [84, 109] width 14 height 14
checkbox input "true"
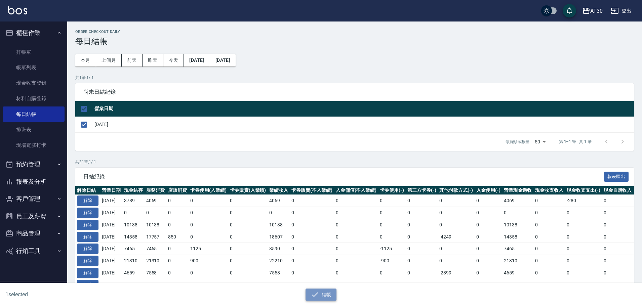
click at [327, 298] on button "結帳" at bounding box center [320, 295] width 31 height 12
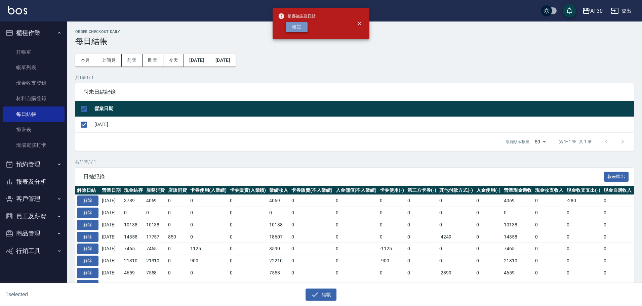
click at [304, 28] on button "確定" at bounding box center [297, 27] width 22 height 10
checkbox input "false"
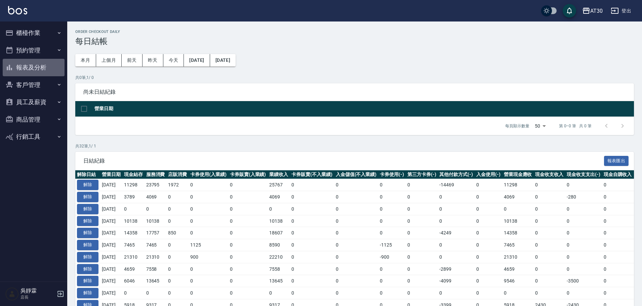
click at [39, 66] on button "報表及分析" at bounding box center [34, 67] width 62 height 17
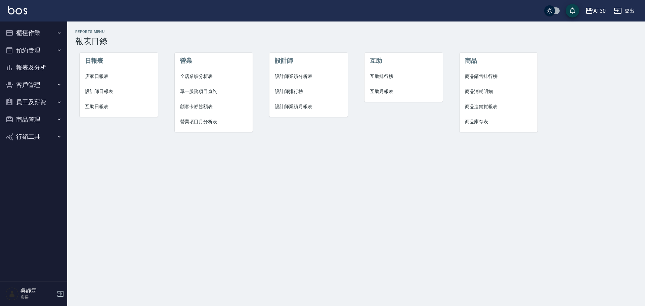
click at [105, 79] on span "店家日報表" at bounding box center [119, 76] width 68 height 7
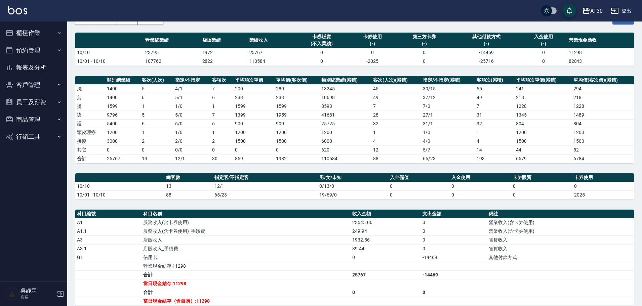
scroll to position [50, 0]
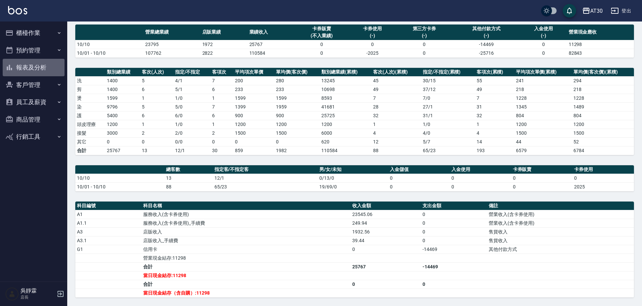
click at [38, 68] on button "報表及分析" at bounding box center [34, 67] width 62 height 17
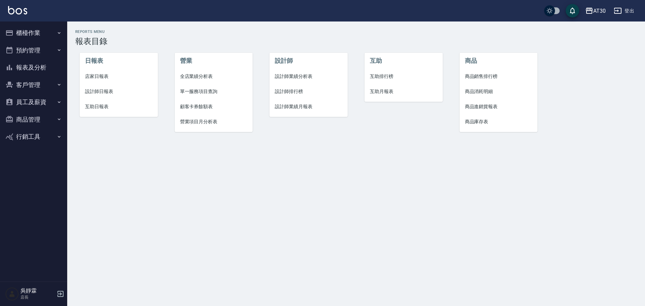
click at [97, 74] on span "店家日報表" at bounding box center [119, 76] width 68 height 7
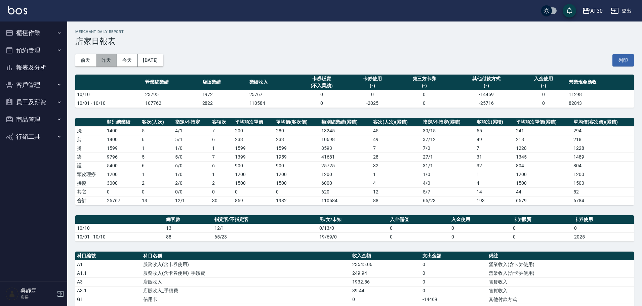
click at [104, 59] on button "昨天" at bounding box center [106, 60] width 21 height 12
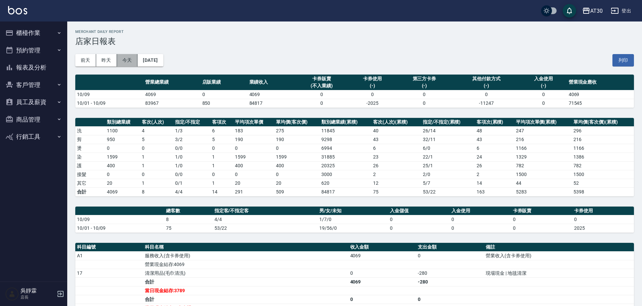
click at [132, 57] on button "今天" at bounding box center [127, 60] width 21 height 12
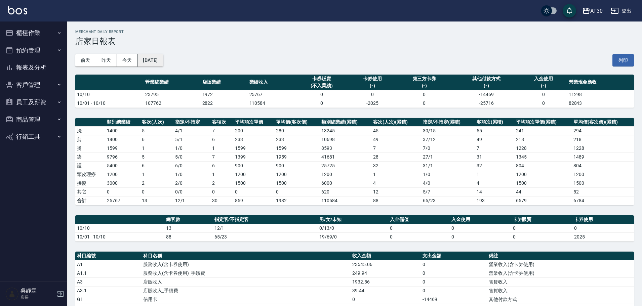
click at [117, 54] on button "今天" at bounding box center [127, 60] width 21 height 12
click at [42, 63] on button "報表及分析" at bounding box center [34, 67] width 62 height 17
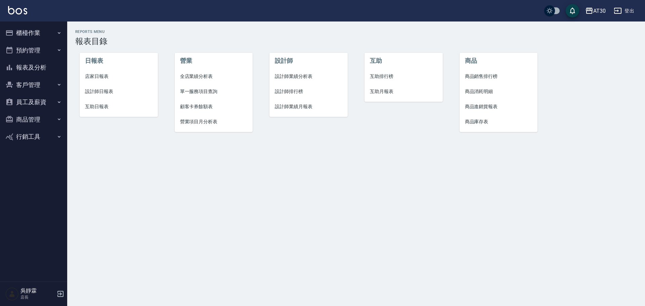
click at [296, 91] on span "設計師排行榜" at bounding box center [309, 91] width 68 height 7
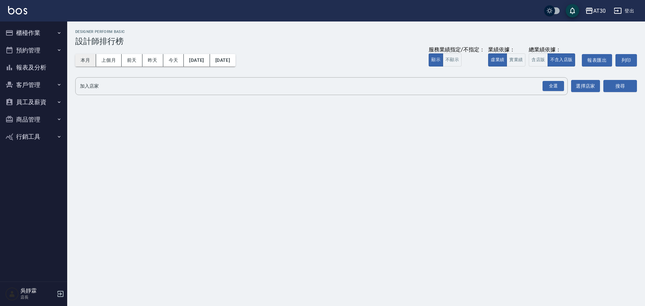
drag, startPoint x: 90, startPoint y: 58, endPoint x: 97, endPoint y: 59, distance: 6.7
click at [91, 58] on button "本月" at bounding box center [85, 60] width 21 height 12
click at [561, 87] on div "全選" at bounding box center [554, 86] width 22 height 10
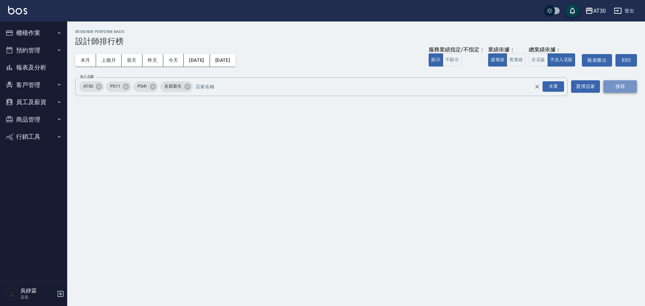
click at [635, 89] on button "搜尋" at bounding box center [620, 86] width 34 height 12
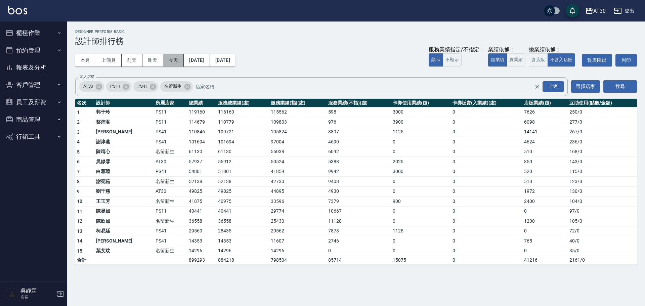
click at [175, 57] on button "今天" at bounding box center [173, 60] width 21 height 12
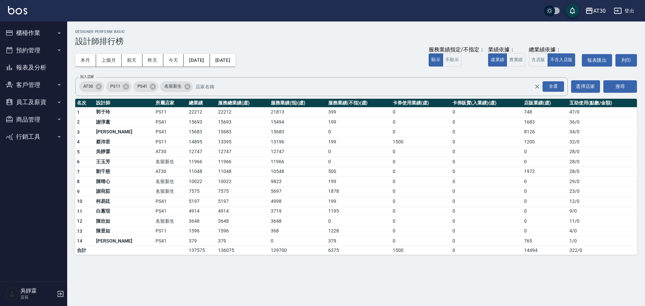
click at [56, 293] on div "吳靜霖 店長" at bounding box center [33, 294] width 67 height 24
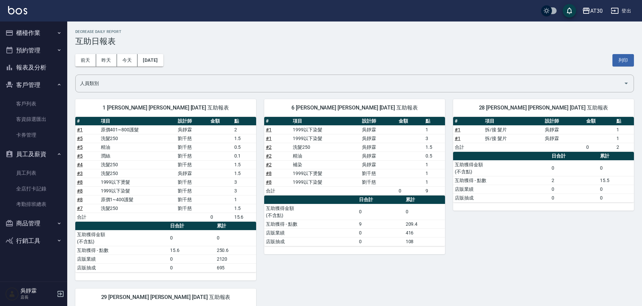
scroll to position [16, 0]
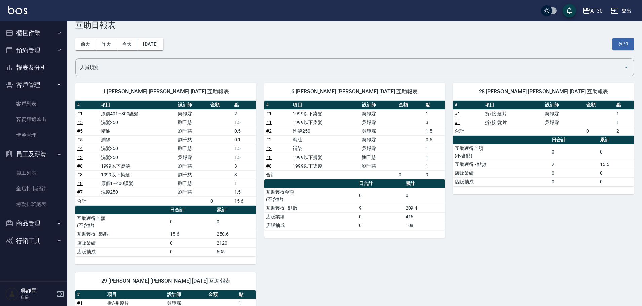
click at [40, 65] on button "報表及分析" at bounding box center [34, 67] width 62 height 17
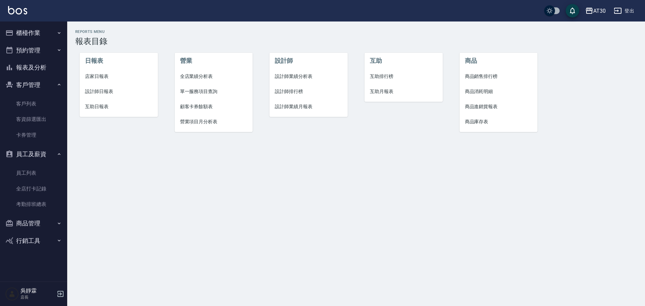
click at [299, 105] on span "設計師業績月報表" at bounding box center [309, 106] width 68 height 7
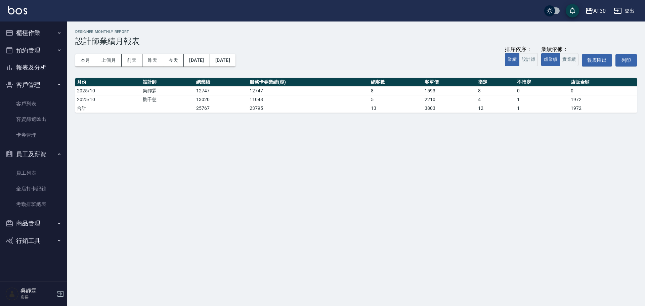
click at [36, 62] on button "報表及分析" at bounding box center [34, 67] width 62 height 17
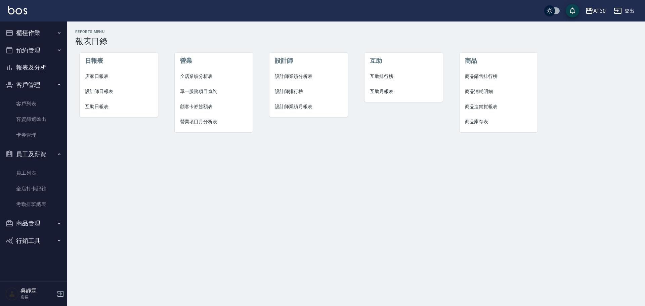
click at [97, 104] on span "互助日報表" at bounding box center [119, 106] width 68 height 7
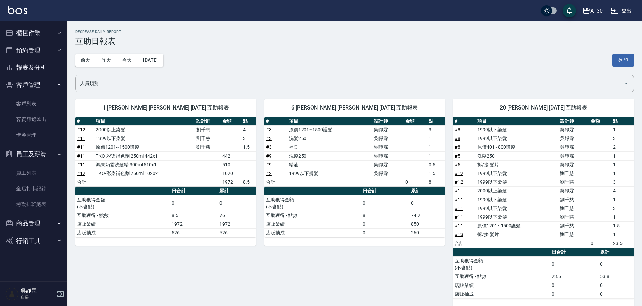
click at [62, 291] on icon "button" at bounding box center [60, 294] width 6 height 6
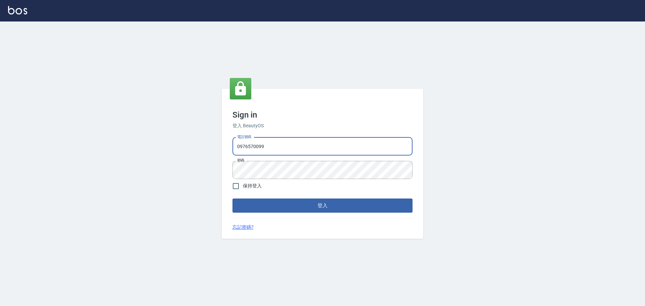
drag, startPoint x: 267, startPoint y: 143, endPoint x: 171, endPoint y: 146, distance: 96.5
click at [171, 146] on div "Sign in 登入 BeautyOS 電話號碼 [PHONE_NUMBER] 電話號碼 密碼 密碼 保持登入 登入 忘記密碼?" at bounding box center [322, 164] width 645 height 285
type input "032806709"
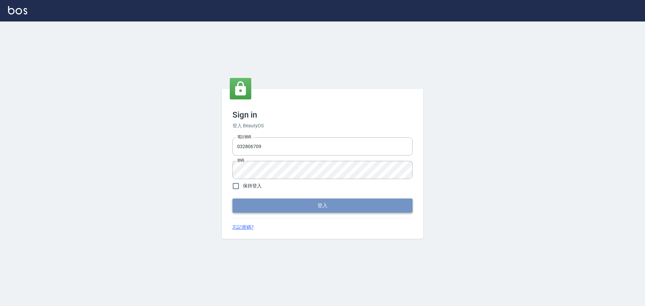
click at [277, 205] on button "登入" at bounding box center [322, 206] width 180 height 14
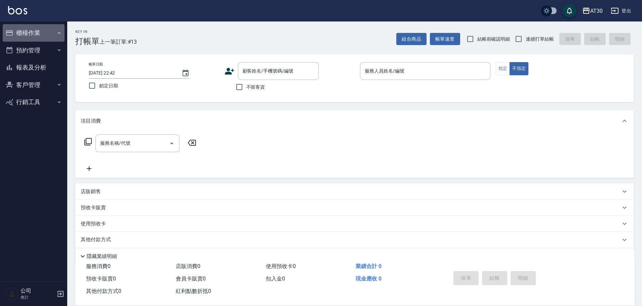
click at [31, 33] on button "櫃檯作業" at bounding box center [34, 32] width 62 height 17
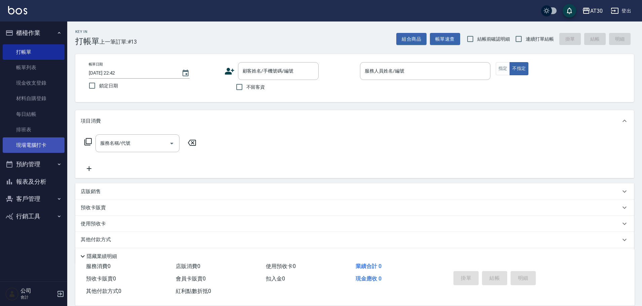
click at [42, 143] on link "現場電腦打卡" at bounding box center [34, 144] width 62 height 15
